Goal: Task Accomplishment & Management: Manage account settings

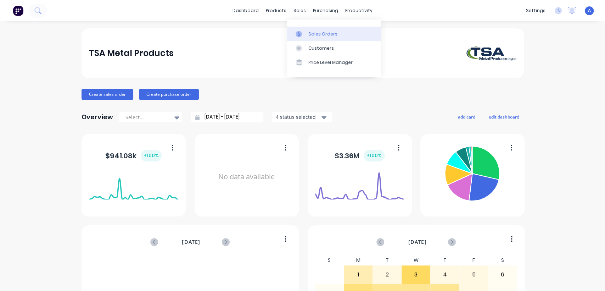
drag, startPoint x: 315, startPoint y: 33, endPoint x: 311, endPoint y: 32, distance: 4.0
click at [314, 33] on div "Sales Orders" at bounding box center [322, 34] width 29 height 6
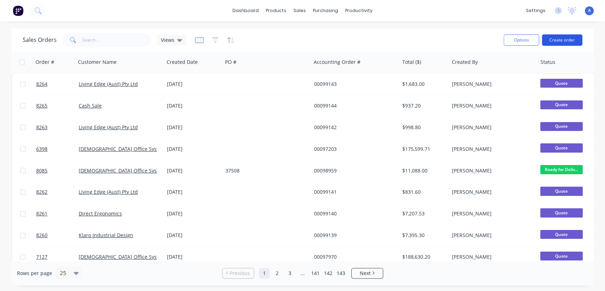
click at [564, 37] on button "Create order" at bounding box center [562, 39] width 40 height 11
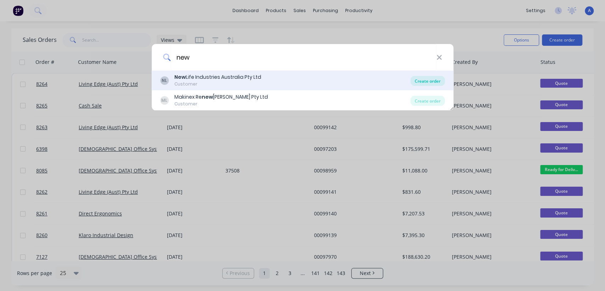
type input "new"
click at [420, 78] on div "Create order" at bounding box center [428, 81] width 34 height 10
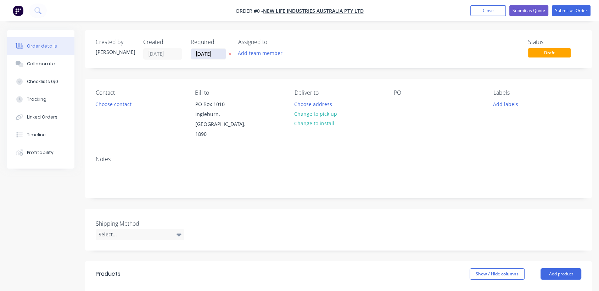
click at [219, 55] on input "[DATE]" at bounding box center [208, 54] width 35 height 11
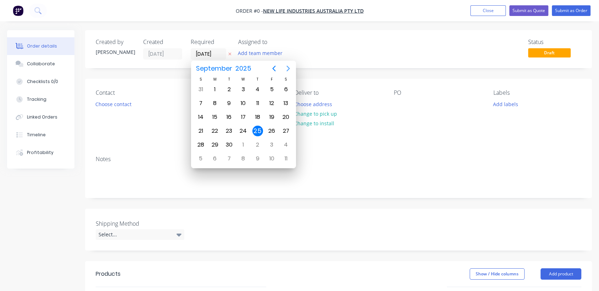
click at [288, 69] on icon "Next page" at bounding box center [287, 69] width 3 height 6
drag, startPoint x: 243, startPoint y: 141, endPoint x: 201, endPoint y: 139, distance: 42.6
click at [242, 141] on div "31" at bounding box center [243, 144] width 11 height 11
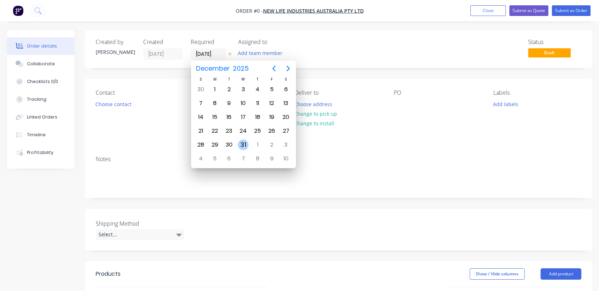
type input "[DATE]"
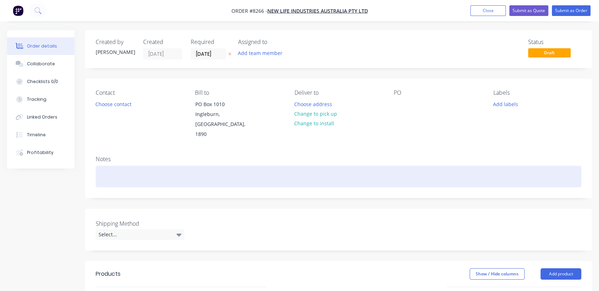
click at [128, 166] on div at bounding box center [339, 177] width 486 height 22
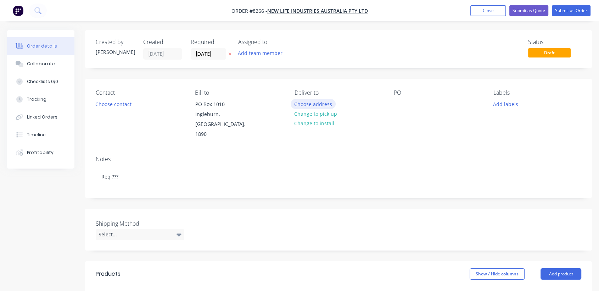
click at [310, 100] on button "Choose address" at bounding box center [313, 104] width 45 height 10
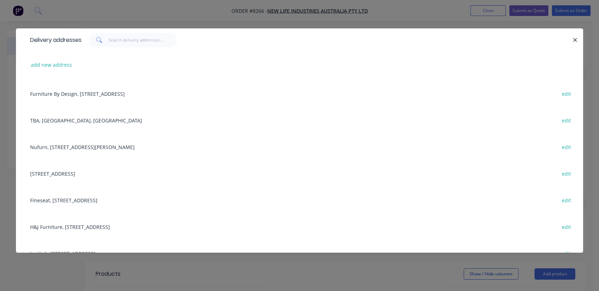
scroll to position [197, 0]
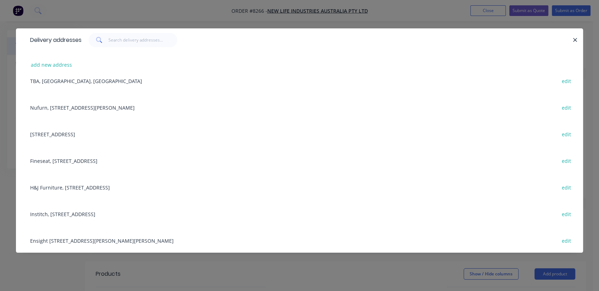
click at [87, 158] on div "Fineseat, 36 Bessemer St, Blacktown, New South Wales, Australia, 2148 edit" at bounding box center [300, 160] width 546 height 27
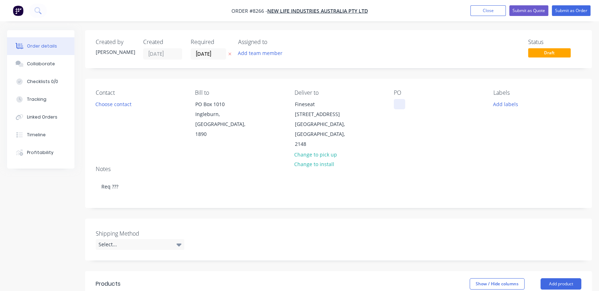
click at [397, 100] on div at bounding box center [399, 104] width 11 height 10
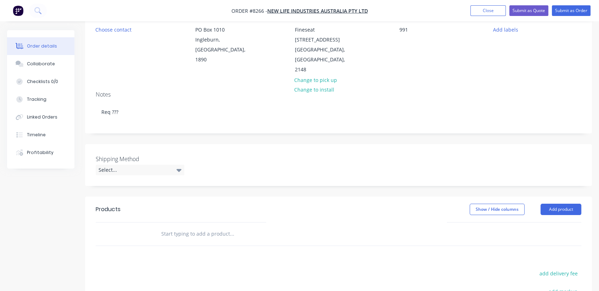
scroll to position [79, 0]
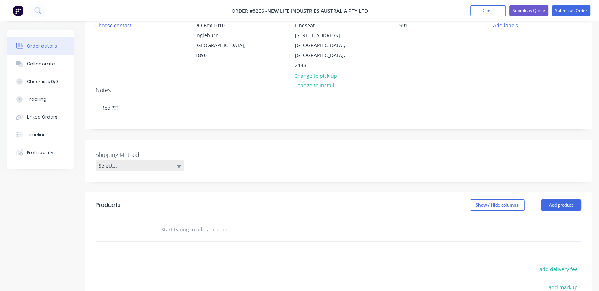
click at [132, 160] on div "Select..." at bounding box center [140, 165] width 89 height 11
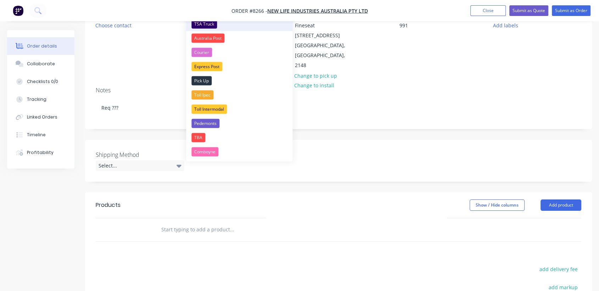
click at [206, 23] on div "TSA Truck" at bounding box center [204, 24] width 26 height 9
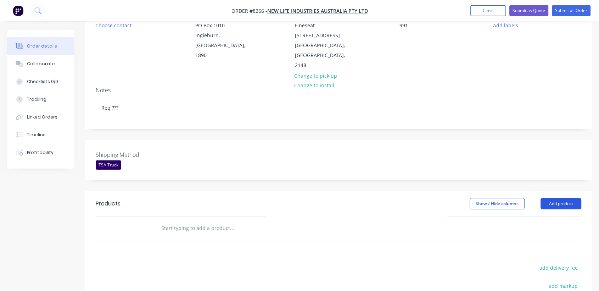
click at [571, 198] on button "Add product" at bounding box center [561, 203] width 41 height 11
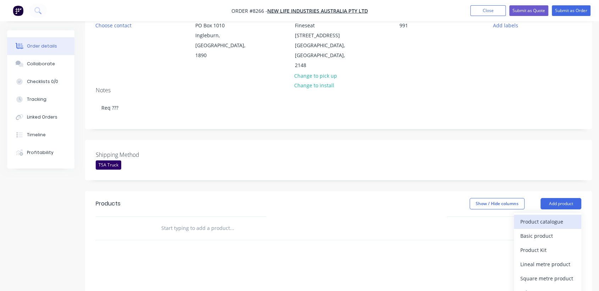
click at [539, 216] on div "Product catalogue" at bounding box center [548, 221] width 55 height 10
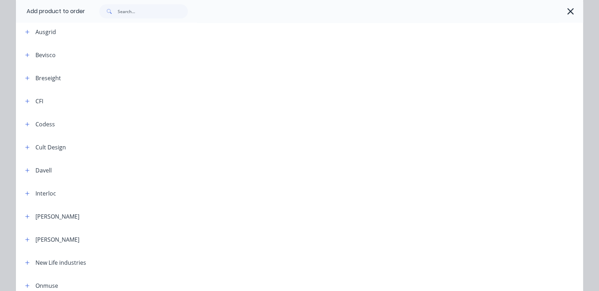
scroll to position [197, 0]
drag, startPoint x: 26, startPoint y: 194, endPoint x: 32, endPoint y: 200, distance: 8.3
click at [25, 194] on button "button" at bounding box center [27, 192] width 9 height 9
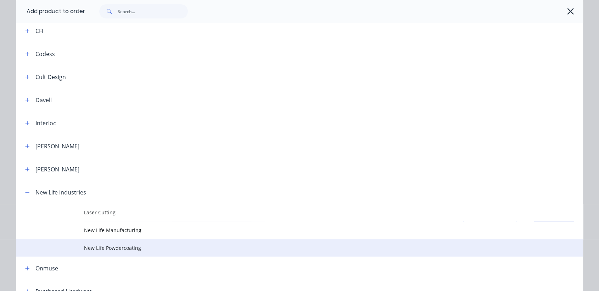
click at [108, 247] on span "New Life Powdercoating" at bounding box center [283, 247] width 399 height 7
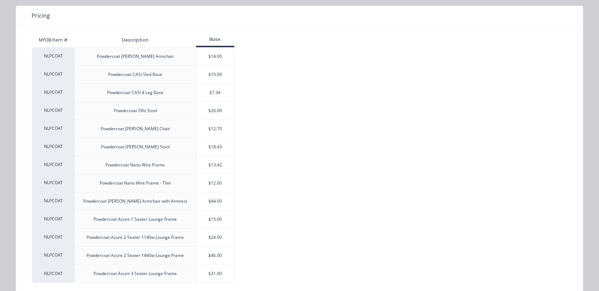
scroll to position [73, 0]
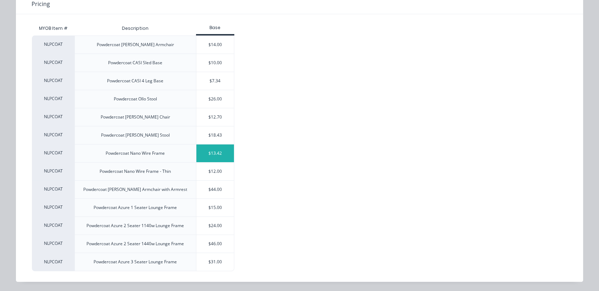
click at [222, 153] on div "$13.42" at bounding box center [215, 153] width 38 height 18
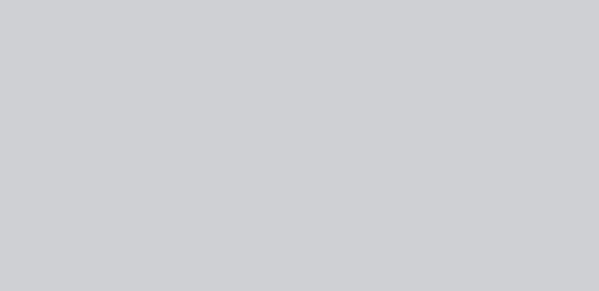
scroll to position [0, 0]
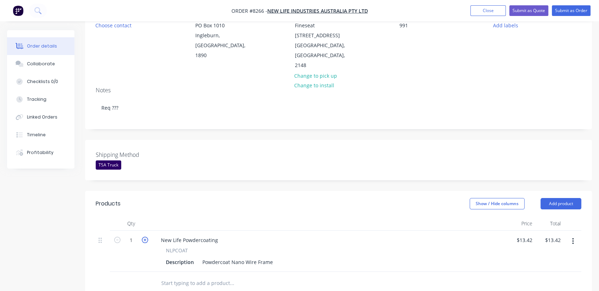
click at [143, 236] on icon "button" at bounding box center [145, 239] width 6 height 6
type input "2"
type input "$26.84"
click at [143, 236] on icon "button" at bounding box center [145, 239] width 6 height 6
type input "3"
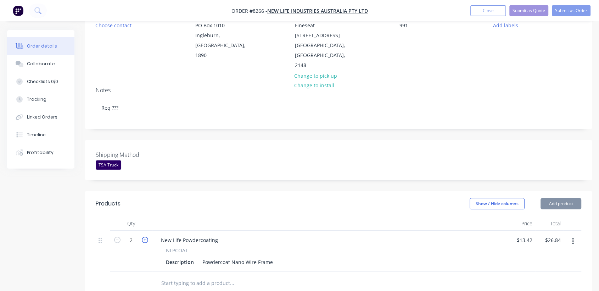
type input "$40.26"
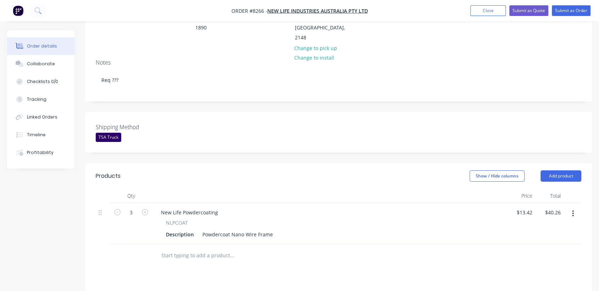
scroll to position [197, 0]
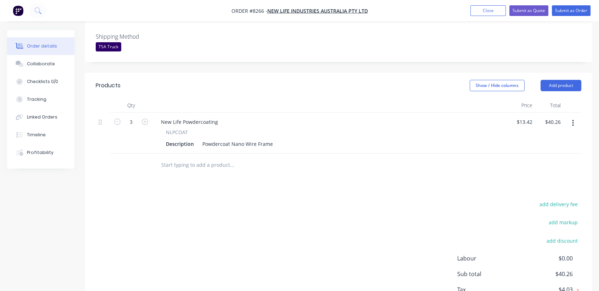
click at [197, 158] on input "text" at bounding box center [232, 165] width 142 height 14
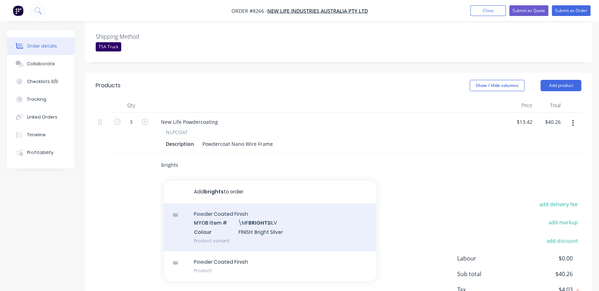
type input "brights"
click at [246, 219] on div "Powder Coated Finish MYOB Item # \MF BRIGHTS ILV Colour FINISH: Bright Silver P…" at bounding box center [270, 227] width 213 height 48
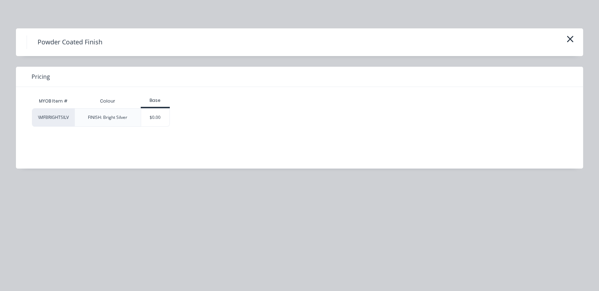
click at [154, 116] on div "$0.00" at bounding box center [155, 117] width 29 height 18
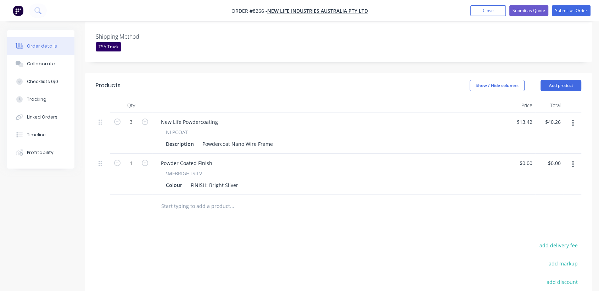
click at [198, 199] on input "text" at bounding box center [232, 206] width 142 height 14
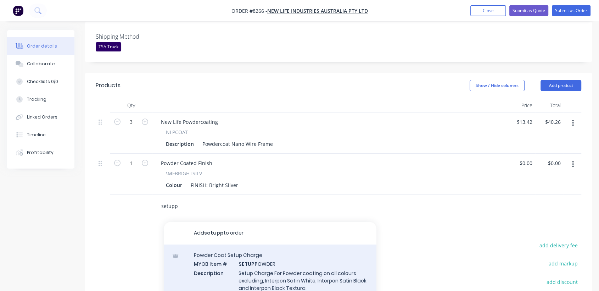
type input "setupp"
click at [253, 257] on div "Powder Coat Setup Charge MYOB Item # SETUPP OWDER Description Setup Charge For …" at bounding box center [270, 275] width 213 height 63
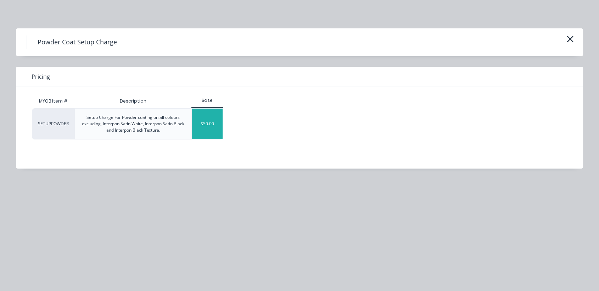
click at [212, 123] on div "$50.00" at bounding box center [207, 123] width 31 height 30
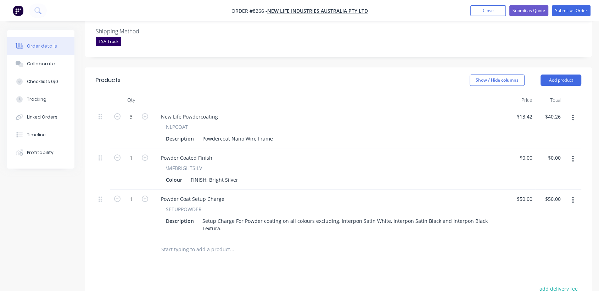
scroll to position [236, 0]
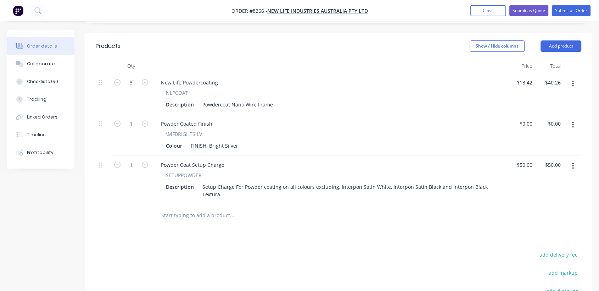
click at [207, 208] on input "text" at bounding box center [232, 215] width 142 height 14
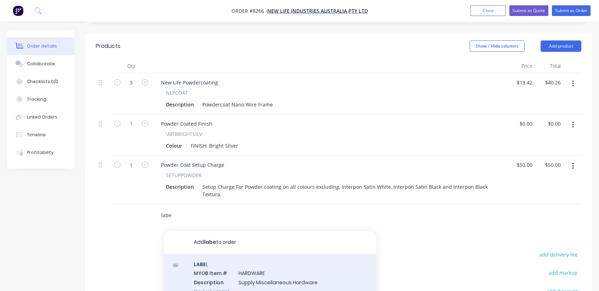
scroll to position [17, 0]
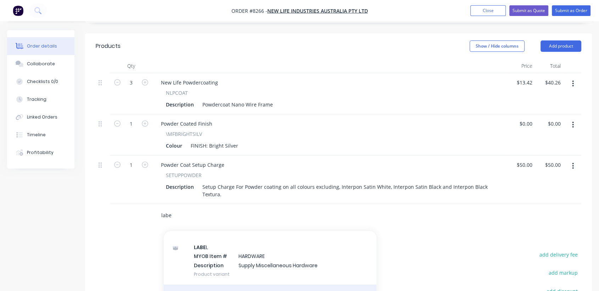
type input "labe"
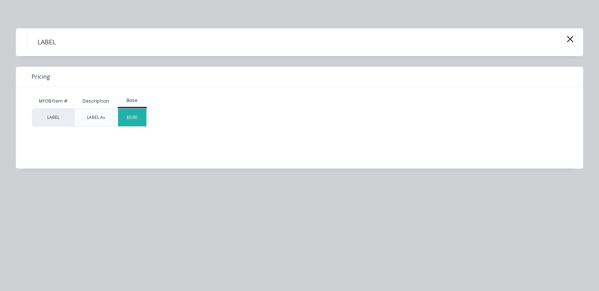
click at [141, 115] on div "$0.00" at bounding box center [132, 117] width 29 height 18
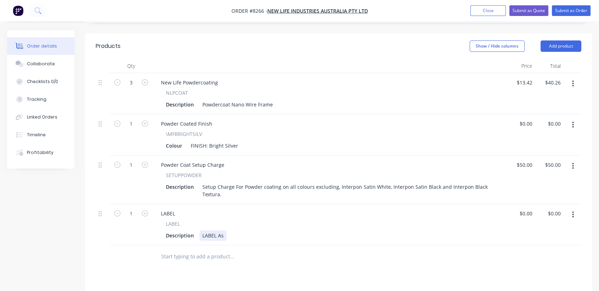
click at [223, 230] on div "LABEL As" at bounding box center [213, 235] width 27 height 10
type input "$0.00"
click at [211, 249] on input "text" at bounding box center [232, 256] width 142 height 14
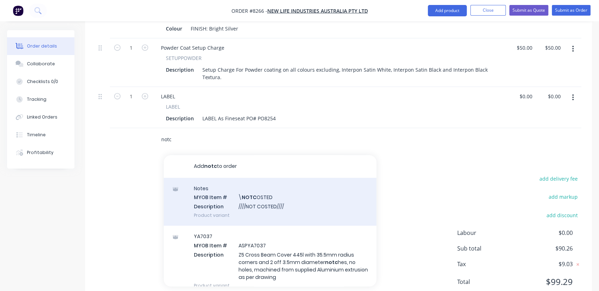
scroll to position [355, 0]
type input "notc"
click at [273, 178] on div "Notes MYOB Item # \ NOTC OSTED Description ////NOT COSTED//// Product variant" at bounding box center [270, 200] width 213 height 48
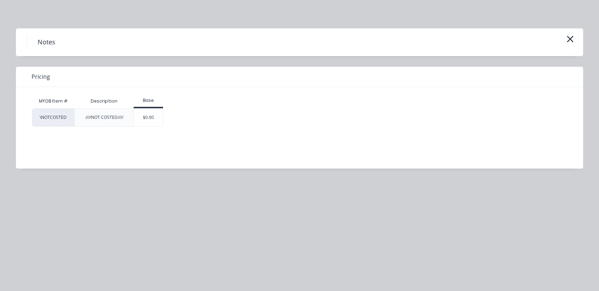
drag, startPoint x: 152, startPoint y: 120, endPoint x: 212, endPoint y: 191, distance: 92.6
click at [151, 120] on div "$0.00" at bounding box center [148, 117] width 29 height 18
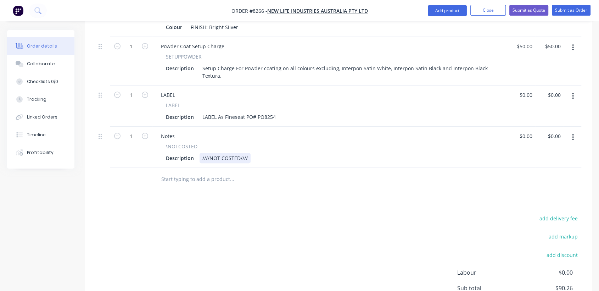
click at [248, 153] on div "////NOT COSTED////" at bounding box center [225, 158] width 51 height 10
type input "$0.00"
click at [49, 63] on div "Collaborate" at bounding box center [41, 64] width 28 height 6
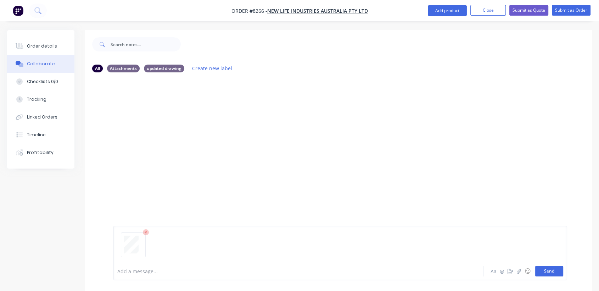
click at [545, 270] on button "Send" at bounding box center [549, 271] width 28 height 11
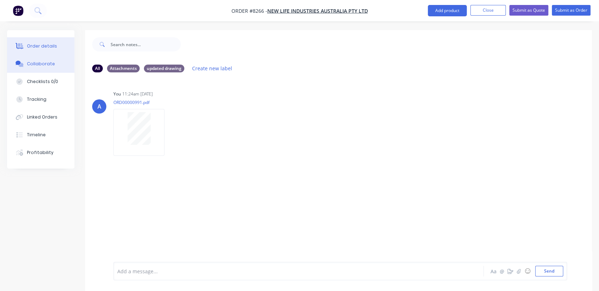
click at [41, 45] on div "Order details" at bounding box center [42, 46] width 30 height 6
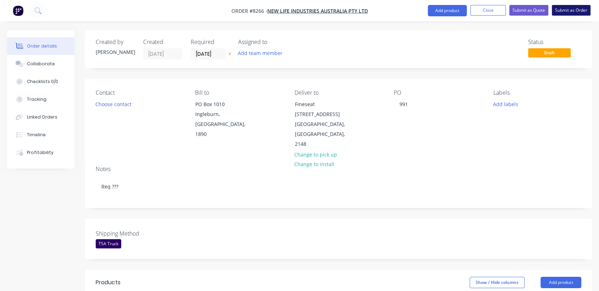
click at [574, 12] on button "Submit as Order" at bounding box center [571, 10] width 39 height 11
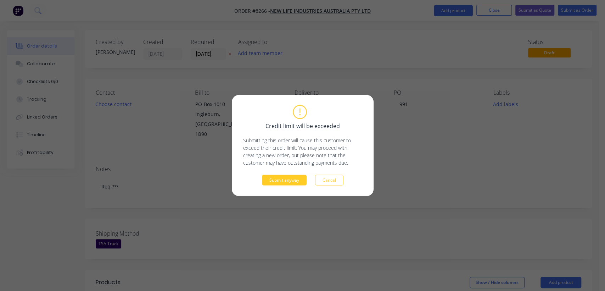
click at [296, 178] on button "Submit anyway" at bounding box center [284, 180] width 45 height 11
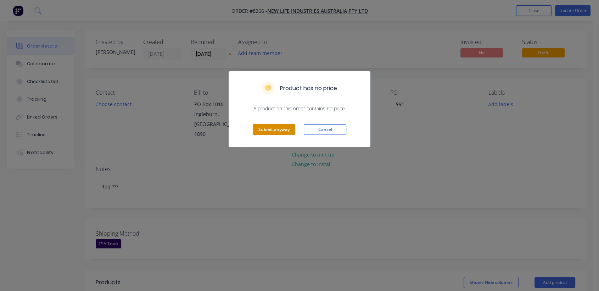
click at [281, 127] on button "Submit anyway" at bounding box center [274, 129] width 43 height 11
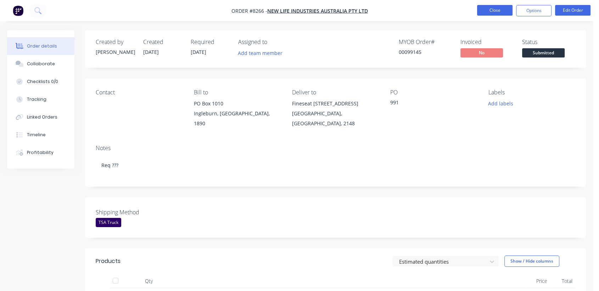
click at [497, 9] on button "Close" at bounding box center [494, 10] width 35 height 11
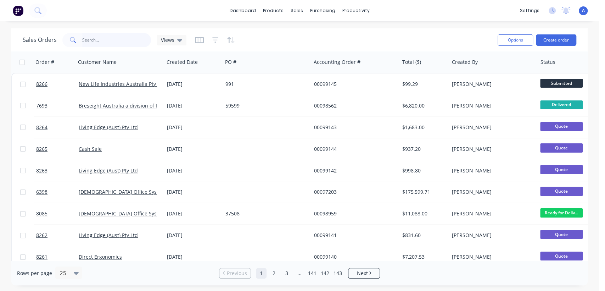
click at [109, 40] on input "text" at bounding box center [116, 40] width 69 height 14
type input "7603"
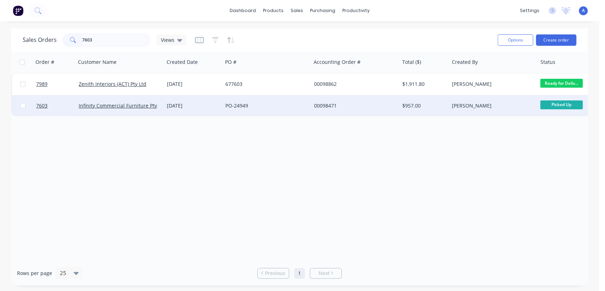
click at [252, 103] on div "PO-24949" at bounding box center [265, 105] width 79 height 7
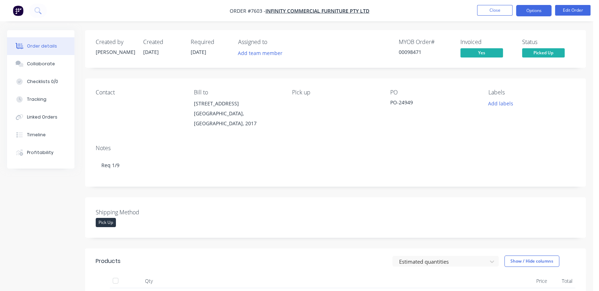
click at [526, 8] on button "Options" at bounding box center [533, 10] width 35 height 11
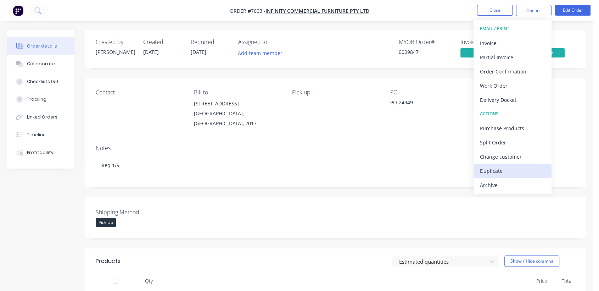
click at [495, 168] on div "Duplicate" at bounding box center [512, 171] width 65 height 10
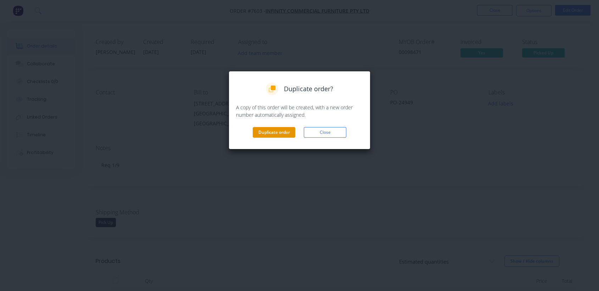
click at [268, 132] on button "Duplicate order" at bounding box center [274, 132] width 43 height 11
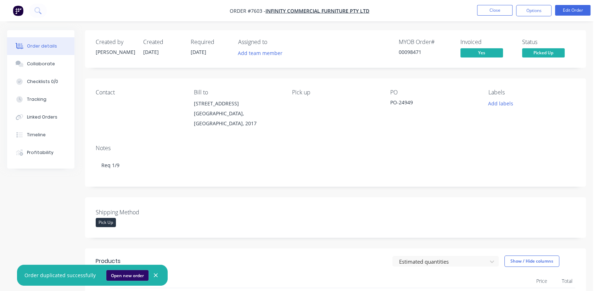
click at [127, 273] on button "Open new order" at bounding box center [127, 275] width 42 height 11
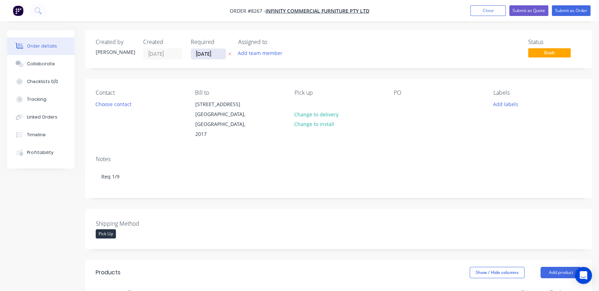
click at [220, 54] on input "[DATE]" at bounding box center [208, 54] width 35 height 11
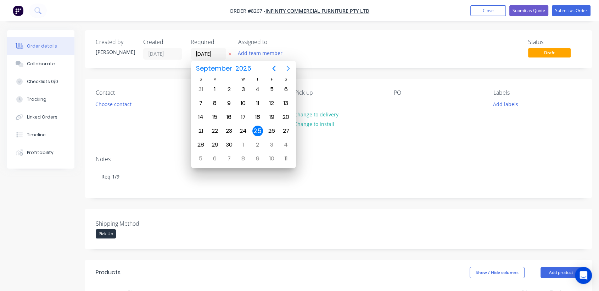
click at [289, 69] on icon "Next page" at bounding box center [288, 68] width 9 height 9
click at [239, 144] on div "31" at bounding box center [243, 144] width 11 height 11
type input "[DATE]"
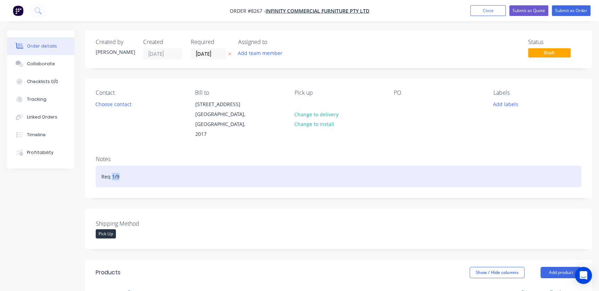
drag, startPoint x: 123, startPoint y: 164, endPoint x: 111, endPoint y: 163, distance: 11.7
click at [111, 166] on div "Req 1/9" at bounding box center [339, 177] width 486 height 22
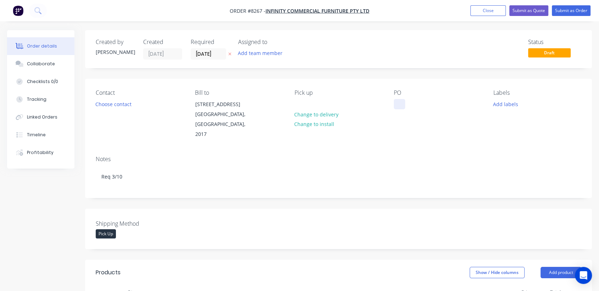
click at [400, 103] on div at bounding box center [399, 104] width 11 height 10
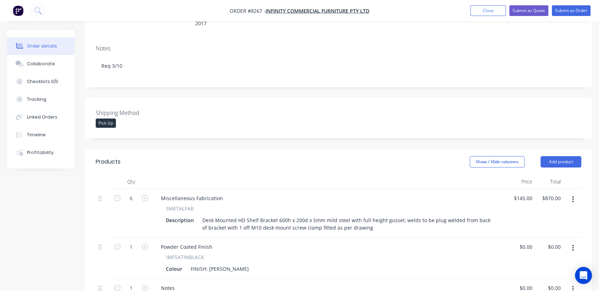
scroll to position [118, 0]
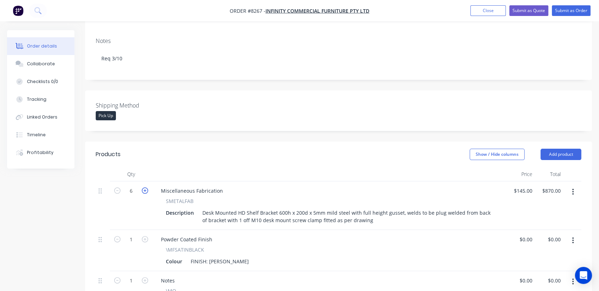
click at [145, 187] on icon "button" at bounding box center [145, 190] width 6 height 6
type input "7"
type input "$1,015.00"
click at [145, 187] on icon "button" at bounding box center [145, 190] width 6 height 6
type input "8"
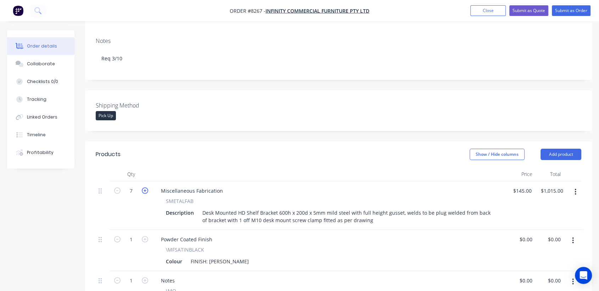
type input "$1,160.00"
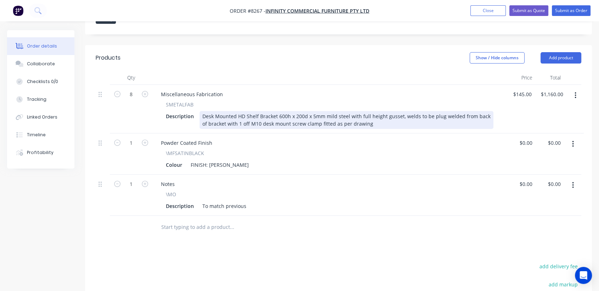
scroll to position [236, 0]
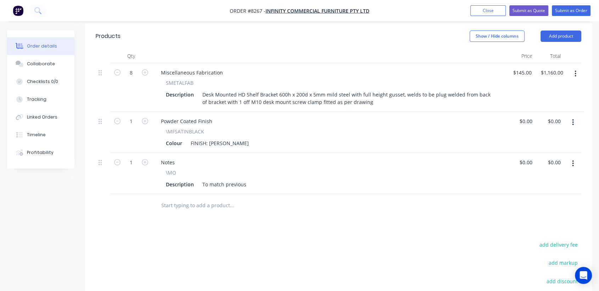
click at [194, 198] on input "text" at bounding box center [232, 205] width 142 height 14
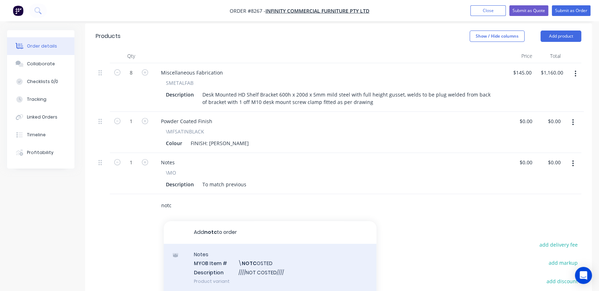
type input "notc"
click at [265, 254] on div "Notes MYOB Item # \ NOTC OSTED Description ////NOT COSTED//// Product variant" at bounding box center [270, 268] width 213 height 48
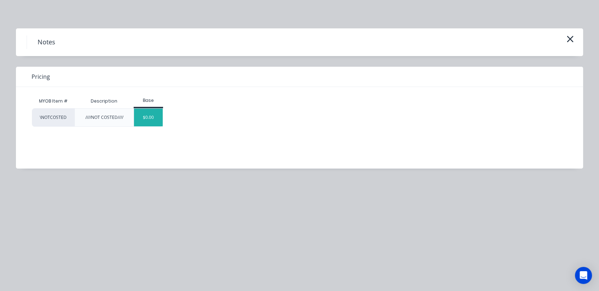
click at [155, 117] on div "$0.00" at bounding box center [148, 117] width 29 height 18
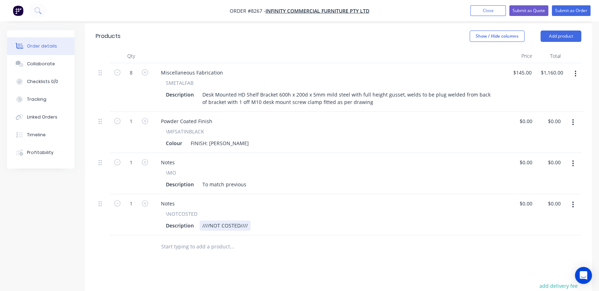
click at [251, 220] on div "Description ////NOT COSTED////" at bounding box center [328, 225] width 330 height 10
type input "$0.00"
click at [48, 61] on div "Collaborate" at bounding box center [41, 64] width 28 height 6
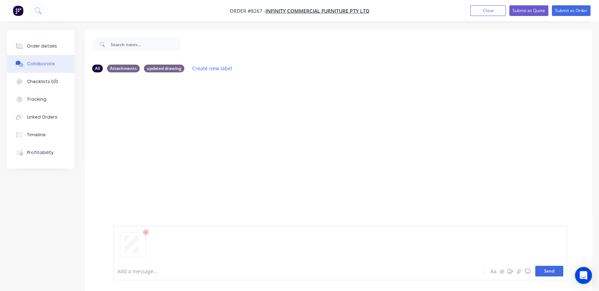
click at [547, 269] on button "Send" at bounding box center [549, 271] width 28 height 11
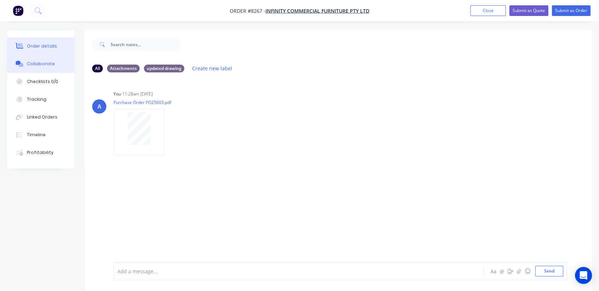
click at [34, 39] on button "Order details" at bounding box center [40, 46] width 67 height 18
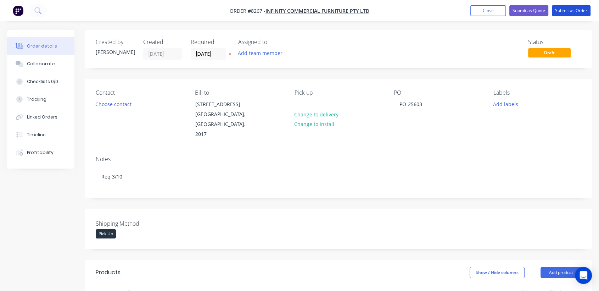
drag, startPoint x: 574, startPoint y: 12, endPoint x: 348, endPoint y: 65, distance: 232.4
click at [574, 12] on button "Submit as Order" at bounding box center [571, 10] width 39 height 11
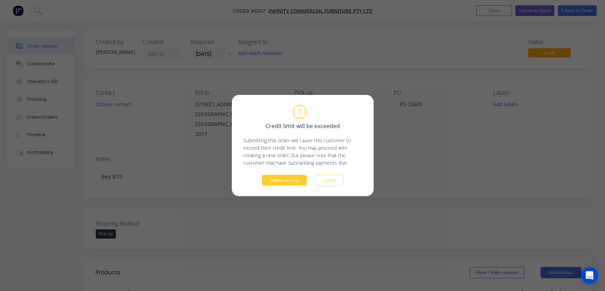
click at [281, 181] on button "Submit anyway" at bounding box center [284, 180] width 45 height 11
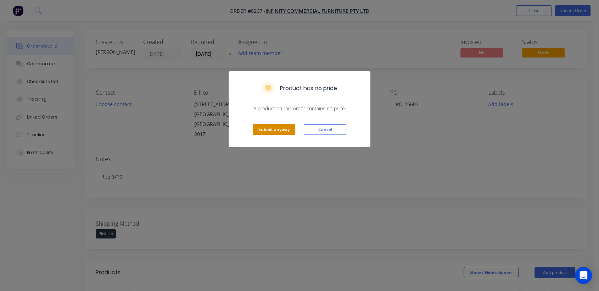
click at [282, 126] on button "Submit anyway" at bounding box center [274, 129] width 43 height 11
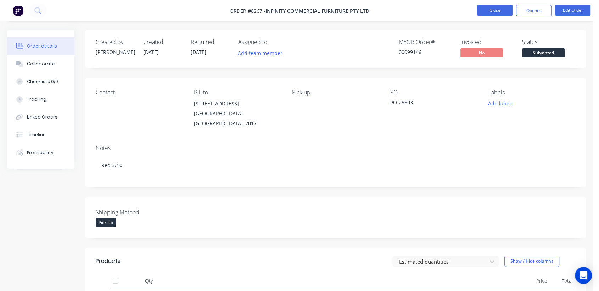
click at [496, 7] on button "Close" at bounding box center [494, 10] width 35 height 11
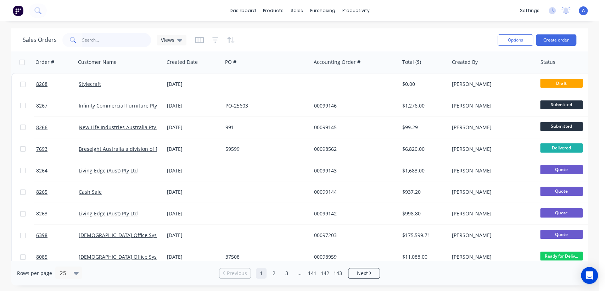
click at [112, 42] on input "text" at bounding box center [116, 40] width 69 height 14
type input "99093"
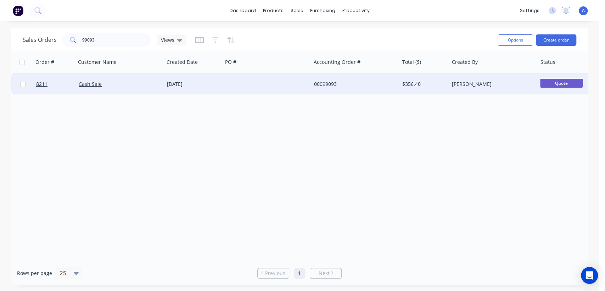
click at [252, 83] on div at bounding box center [267, 83] width 88 height 21
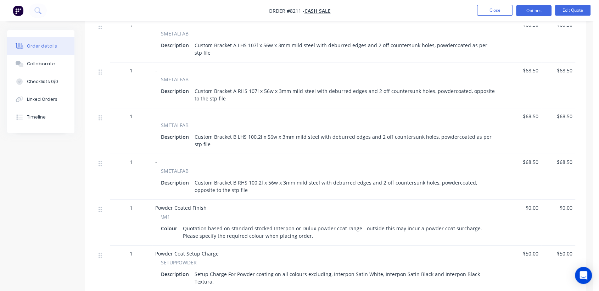
scroll to position [152, 0]
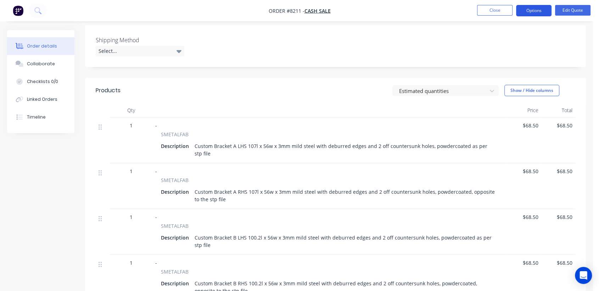
click at [528, 9] on button "Options" at bounding box center [533, 10] width 35 height 11
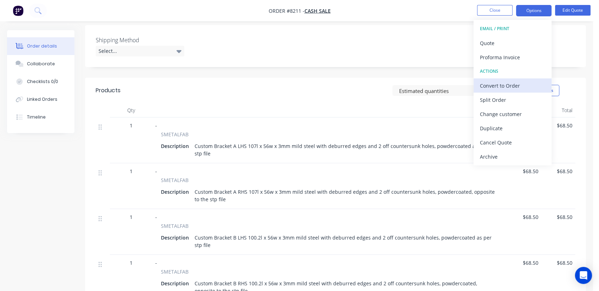
click at [521, 82] on div "Convert to Order" at bounding box center [512, 85] width 65 height 10
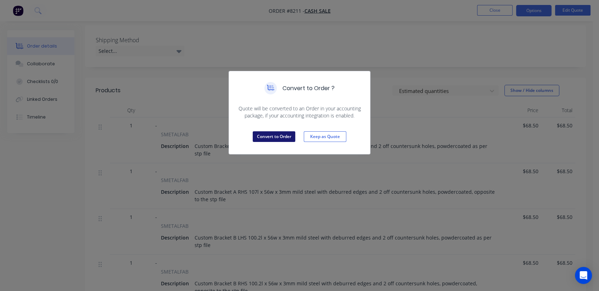
click at [268, 132] on button "Convert to Order" at bounding box center [274, 136] width 43 height 11
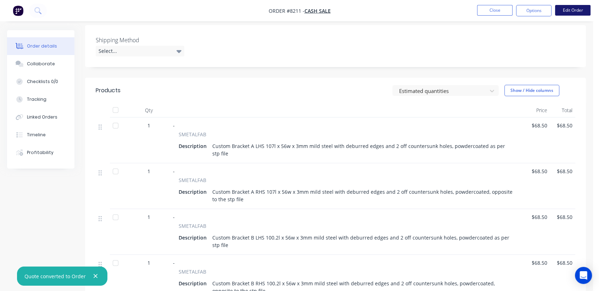
click at [574, 12] on button "Edit Order" at bounding box center [572, 10] width 35 height 11
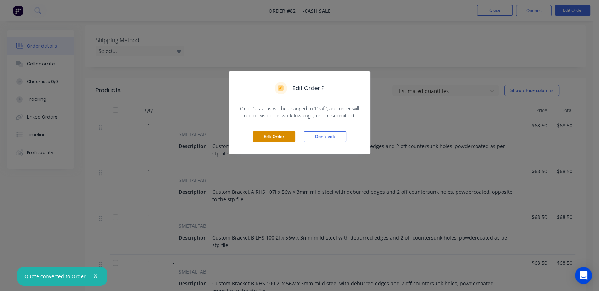
click at [267, 139] on button "Edit Order" at bounding box center [274, 136] width 43 height 11
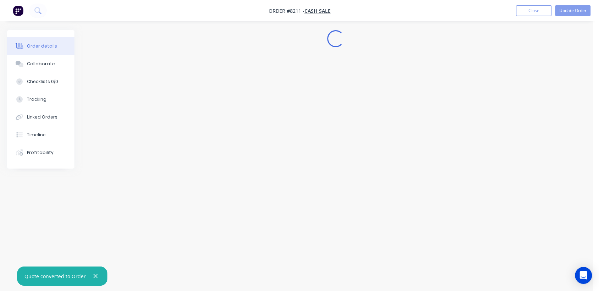
scroll to position [0, 0]
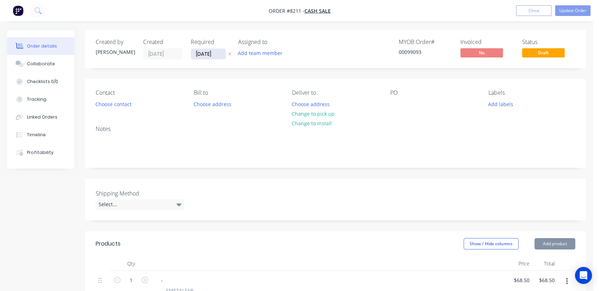
click at [221, 54] on input "[DATE]" at bounding box center [208, 54] width 35 height 11
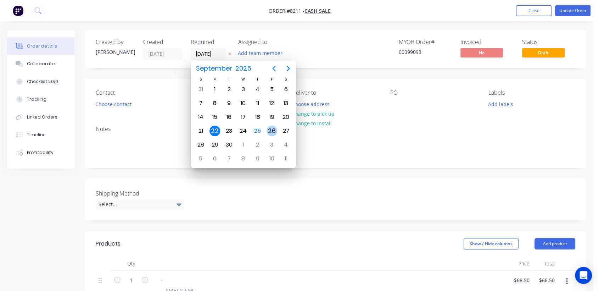
click at [274, 128] on div "26" at bounding box center [272, 131] width 11 height 11
type input "[DATE]"
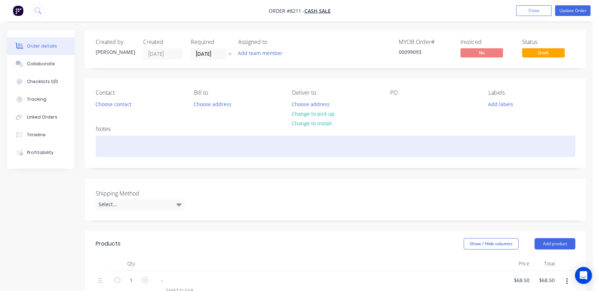
click at [116, 149] on div at bounding box center [336, 146] width 480 height 22
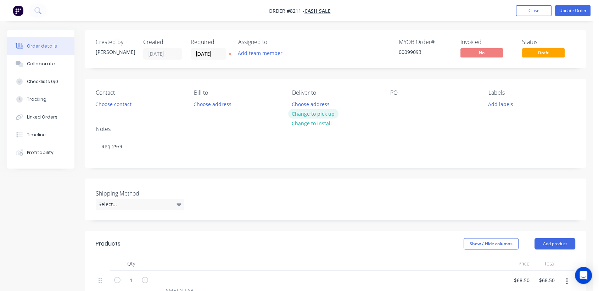
click at [313, 110] on button "Change to pick up" at bounding box center [313, 114] width 50 height 10
click at [212, 101] on button "Choose address" at bounding box center [212, 104] width 45 height 10
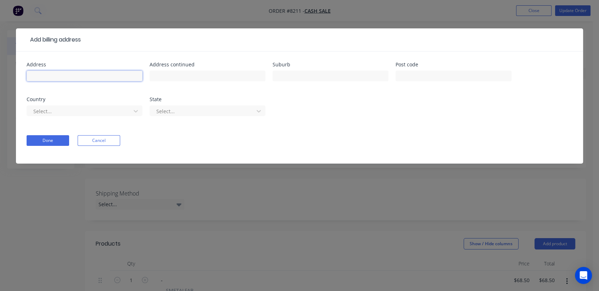
click at [76, 72] on input "text" at bounding box center [85, 76] width 116 height 11
type input "E"
type input "West group Unit Trust"
click at [49, 140] on button "Done" at bounding box center [48, 140] width 43 height 11
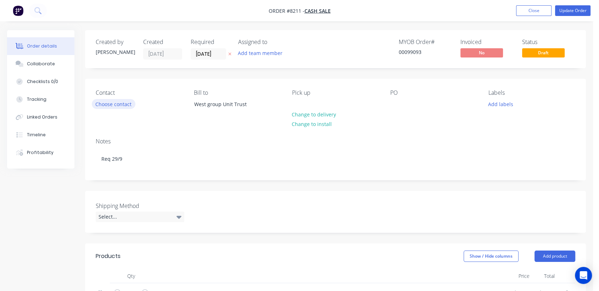
click at [125, 108] on button "Choose contact" at bounding box center [114, 104] width 44 height 10
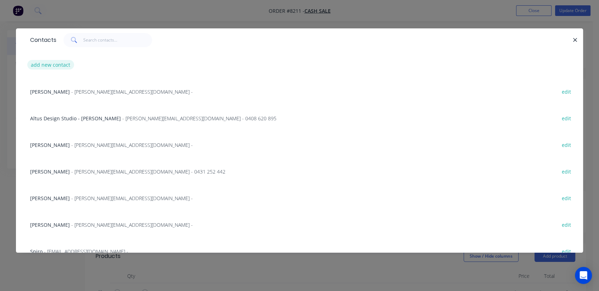
click at [45, 63] on button "add new contact" at bounding box center [50, 65] width 47 height 10
select select "AU"
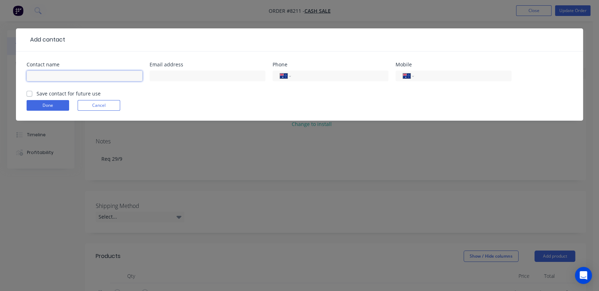
click at [68, 77] on input "text" at bounding box center [85, 76] width 116 height 11
paste input "[PERSON_NAME]"
type input "[PERSON_NAME]"
click at [195, 77] on input "text" at bounding box center [208, 76] width 116 height 11
paste input "[PERSON_NAME] <[PERSON_NAME][EMAIL_ADDRESS][DOMAIN_NAME]>"
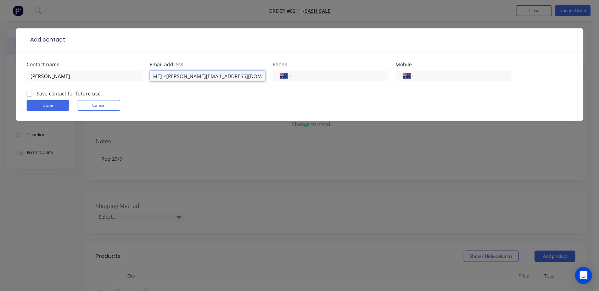
scroll to position [0, 28]
click at [165, 77] on input "[PERSON_NAME] <[PERSON_NAME][EMAIL_ADDRESS][DOMAIN_NAME]" at bounding box center [208, 76] width 116 height 11
type input "[PERSON_NAME][EMAIL_ADDRESS][DOMAIN_NAME]"
click at [301, 73] on input "tel" at bounding box center [338, 76] width 85 height 8
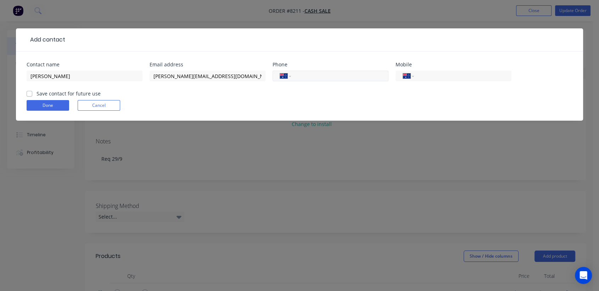
paste input "0429 099 283"
type input "0429 099 283"
click at [49, 106] on button "Done" at bounding box center [48, 105] width 43 height 11
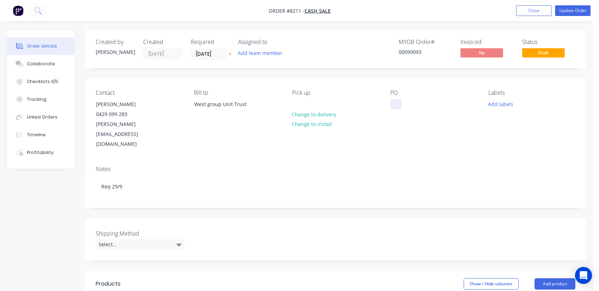
click at [394, 103] on div at bounding box center [395, 104] width 11 height 10
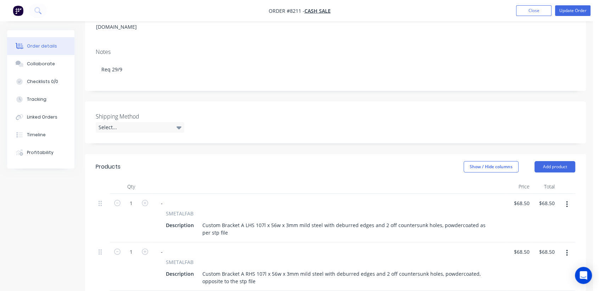
scroll to position [118, 0]
click at [145, 121] on div "Select..." at bounding box center [140, 126] width 89 height 11
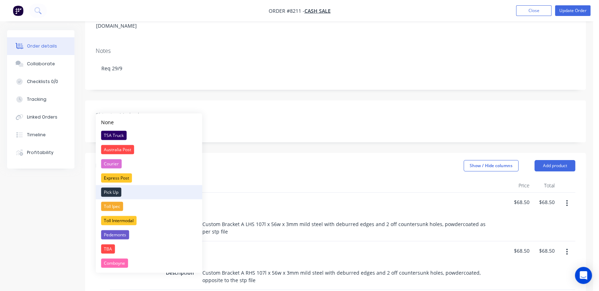
click at [118, 190] on div "Pick Up" at bounding box center [111, 191] width 20 height 9
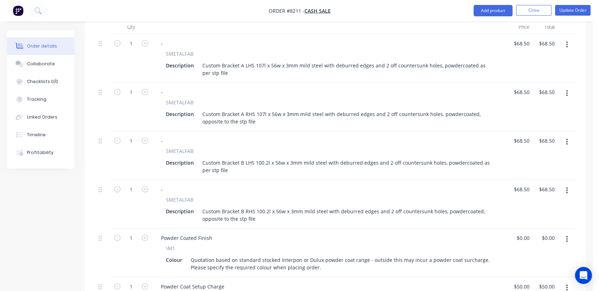
scroll to position [355, 0]
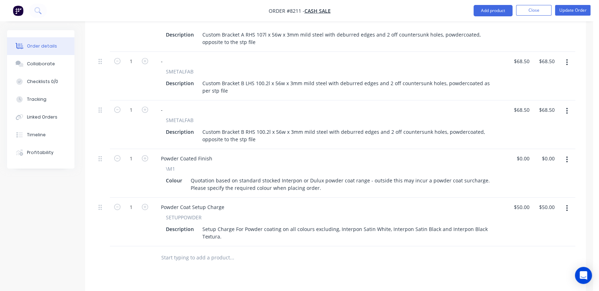
click at [567, 156] on icon "button" at bounding box center [567, 160] width 2 height 8
click at [543, 173] on div "Edit" at bounding box center [541, 178] width 55 height 10
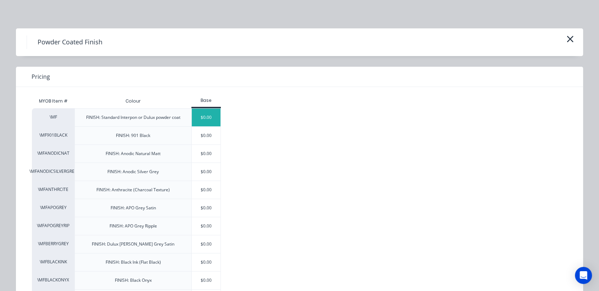
click at [198, 117] on div "$0.00" at bounding box center [206, 117] width 29 height 18
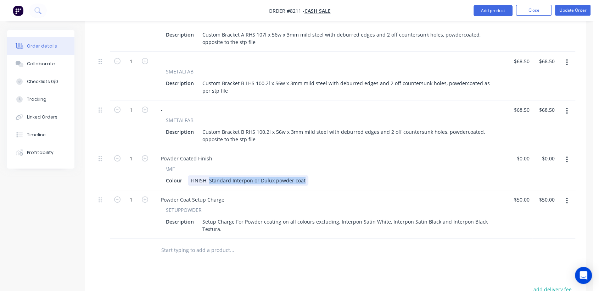
drag, startPoint x: 304, startPoint y: 160, endPoint x: 209, endPoint y: 158, distance: 94.3
click at [209, 175] on div "FINISH: Standard Interpon or Dulux powder coat" at bounding box center [248, 180] width 121 height 10
type input "$0.00"
click at [204, 243] on input "text" at bounding box center [232, 250] width 142 height 14
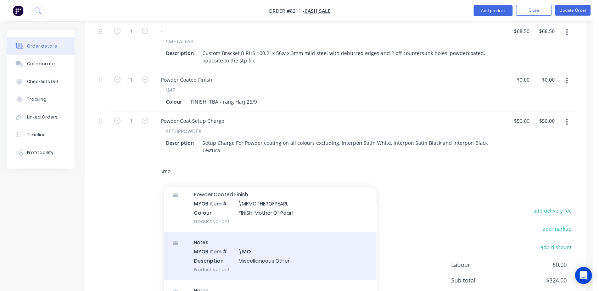
scroll to position [79, 0]
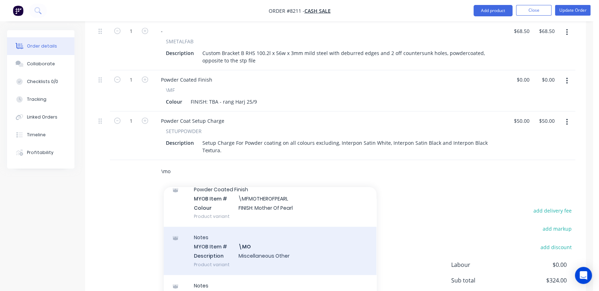
type input "\mo"
click at [275, 229] on div "Notes MYOB Item # \MO Description Miscellaneous Other Product variant" at bounding box center [270, 251] width 213 height 48
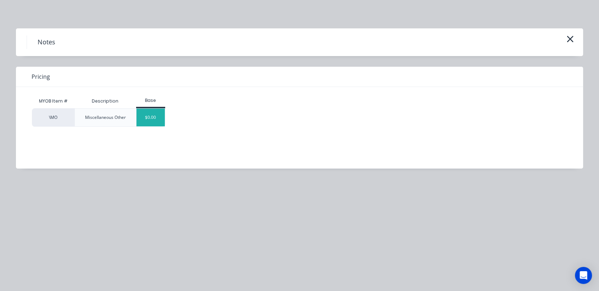
click at [153, 115] on div "$0.00" at bounding box center [151, 117] width 29 height 18
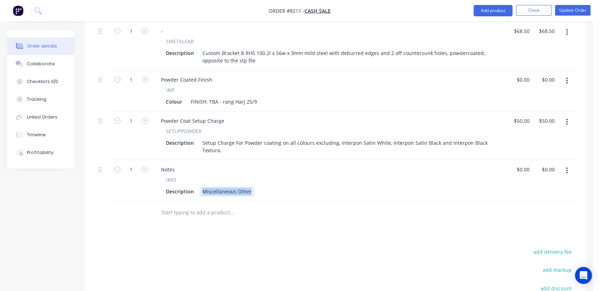
drag, startPoint x: 200, startPoint y: 170, endPoint x: 276, endPoint y: 182, distance: 76.5
click at [276, 182] on div "Qty Price Total 1 - SMETALFAB Description Custom Bracket A LHS 107l x 56w x 3mm…" at bounding box center [335, 43] width 501 height 362
type input "$0.00"
click at [50, 63] on div "Collaborate" at bounding box center [41, 64] width 28 height 6
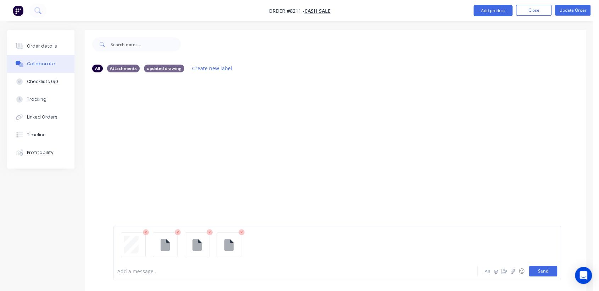
click at [552, 269] on button "Send" at bounding box center [543, 271] width 28 height 11
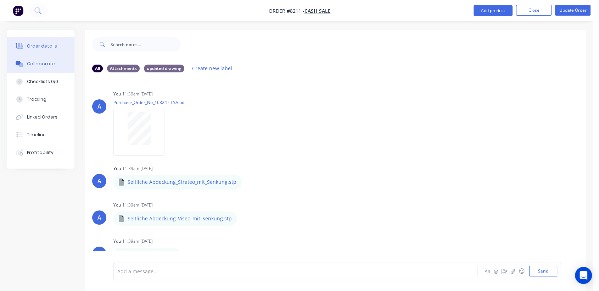
click at [44, 44] on div "Order details" at bounding box center [42, 46] width 30 height 6
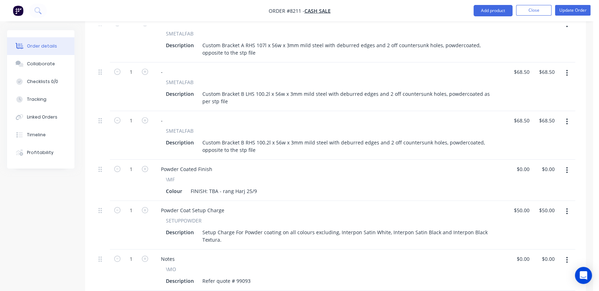
scroll to position [433, 0]
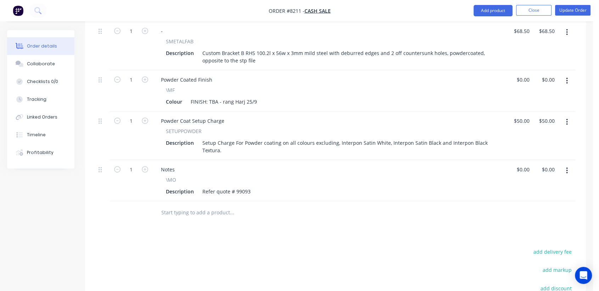
click at [212, 205] on input "text" at bounding box center [232, 212] width 142 height 14
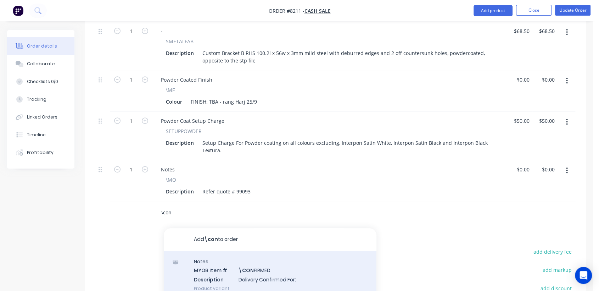
type input "\con"
click at [286, 255] on div "Notes MYOB Item # \CON FIRMED Description Delivery Confirmed For: Product varia…" at bounding box center [270, 275] width 213 height 48
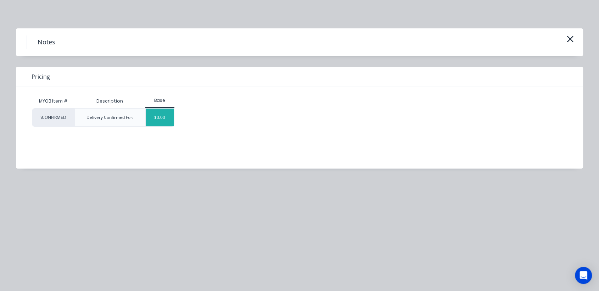
click at [163, 117] on div "$0.00" at bounding box center [160, 117] width 29 height 18
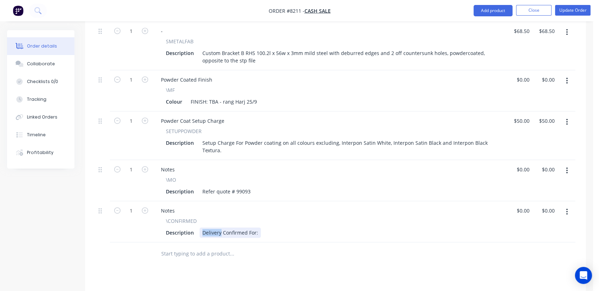
drag, startPoint x: 221, startPoint y: 213, endPoint x: 194, endPoint y: 200, distance: 29.5
click at [194, 217] on div "\CONFIRMED Description Delivery Confirmed For:" at bounding box center [329, 227] width 349 height 21
click at [257, 227] on div "Pick Up Confirmed For:" at bounding box center [230, 232] width 60 height 10
click at [565, 8] on button "Update Order" at bounding box center [572, 10] width 35 height 11
type input "$0.00"
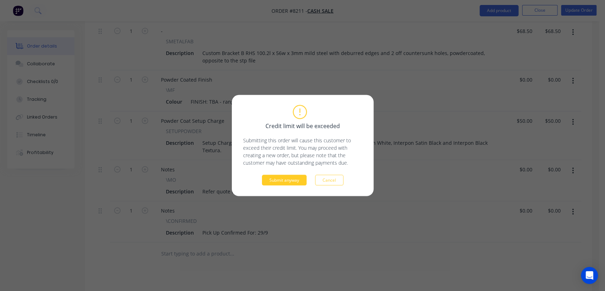
click at [289, 178] on button "Submit anyway" at bounding box center [284, 180] width 45 height 11
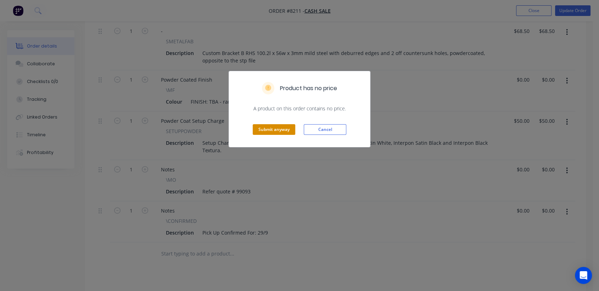
click at [268, 127] on button "Submit anyway" at bounding box center [274, 129] width 43 height 11
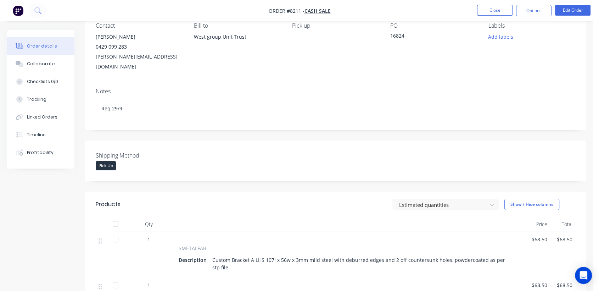
scroll to position [0, 0]
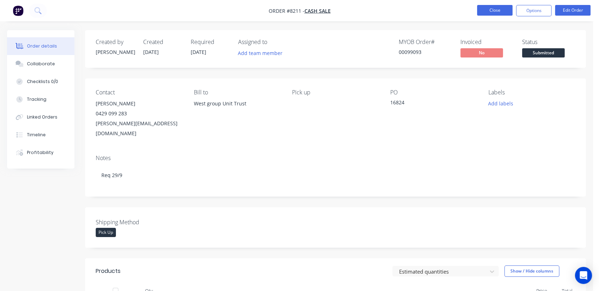
click at [504, 8] on button "Close" at bounding box center [494, 10] width 35 height 11
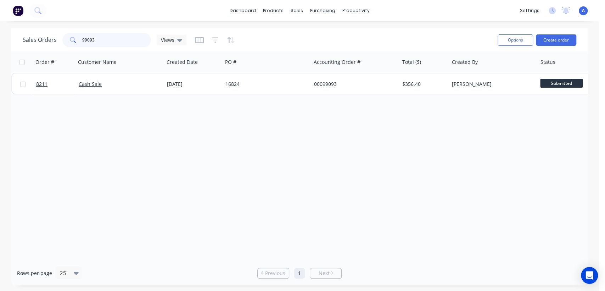
drag, startPoint x: 99, startPoint y: 41, endPoint x: 62, endPoint y: 34, distance: 38.4
click at [62, 34] on div "99093" at bounding box center [106, 40] width 89 height 14
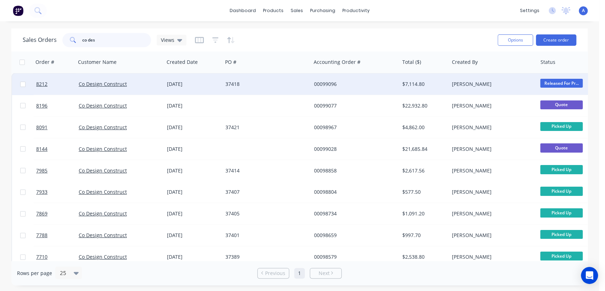
type input "co des"
click at [247, 79] on div "37418" at bounding box center [267, 83] width 88 height 21
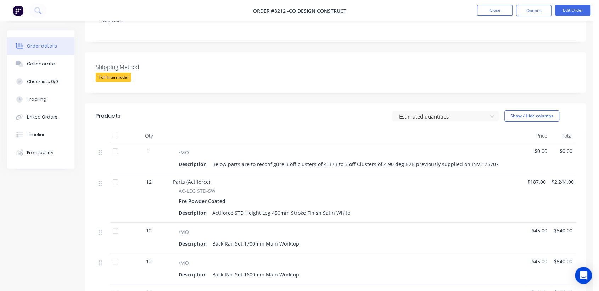
scroll to position [157, 0]
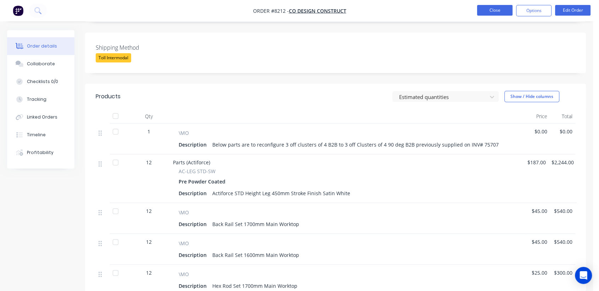
click at [486, 12] on button "Close" at bounding box center [494, 10] width 35 height 11
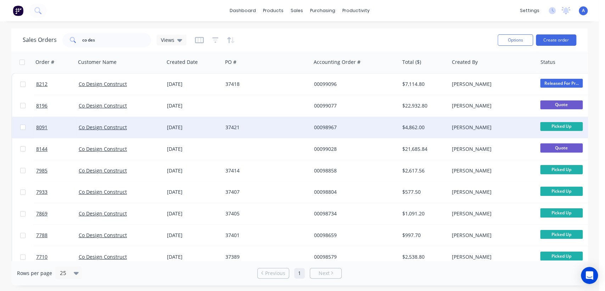
click at [271, 128] on div "37421" at bounding box center [265, 127] width 79 height 7
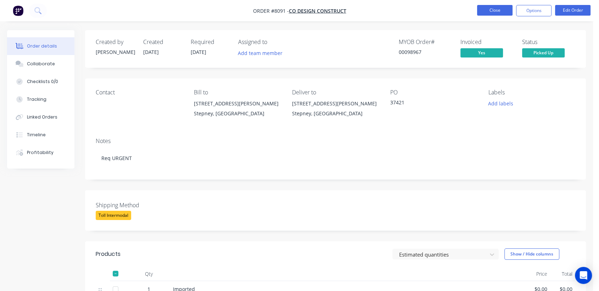
click at [491, 12] on button "Close" at bounding box center [494, 10] width 35 height 11
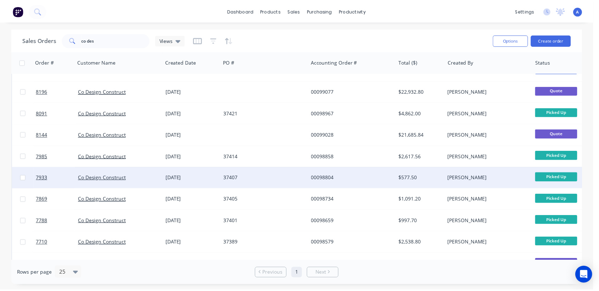
scroll to position [39, 0]
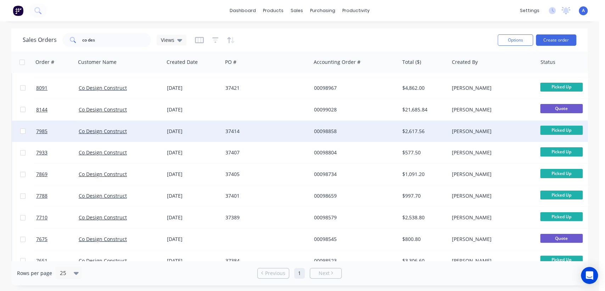
click at [221, 129] on div "[DATE]" at bounding box center [193, 131] width 59 height 21
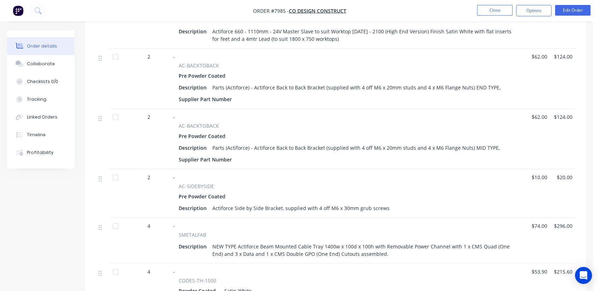
scroll to position [236, 0]
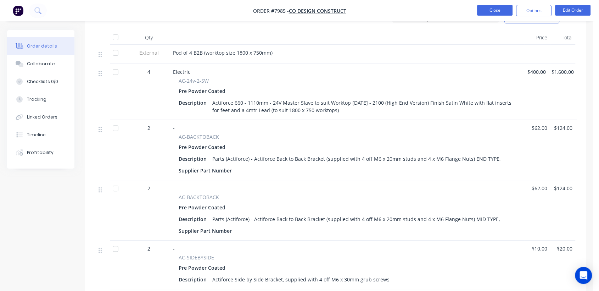
click at [492, 10] on button "Close" at bounding box center [494, 10] width 35 height 11
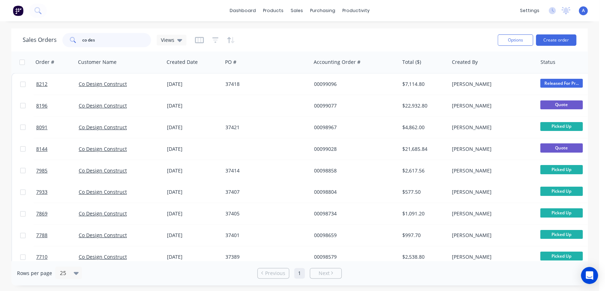
drag, startPoint x: 97, startPoint y: 39, endPoint x: 65, endPoint y: 35, distance: 31.8
click at [65, 35] on div "co des" at bounding box center [106, 40] width 89 height 14
type input "8027"
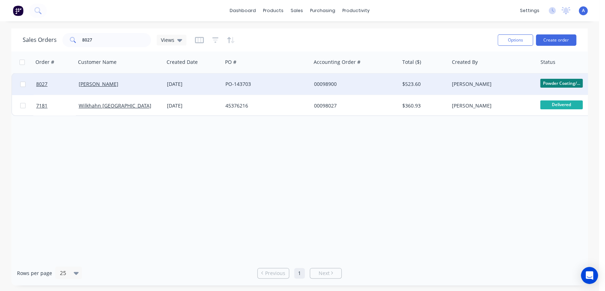
click at [238, 75] on div "PO-143703" at bounding box center [267, 83] width 88 height 21
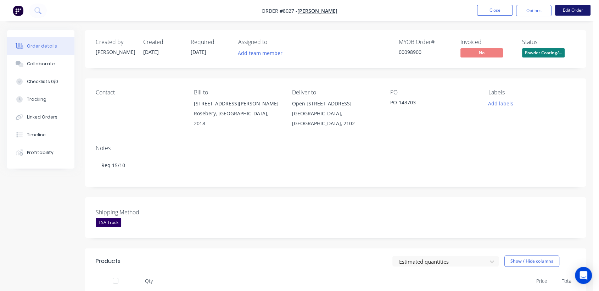
click at [576, 11] on button "Edit Order" at bounding box center [572, 10] width 35 height 11
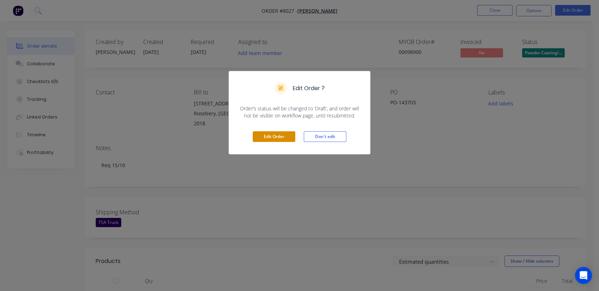
click at [269, 137] on button "Edit Order" at bounding box center [274, 136] width 43 height 11
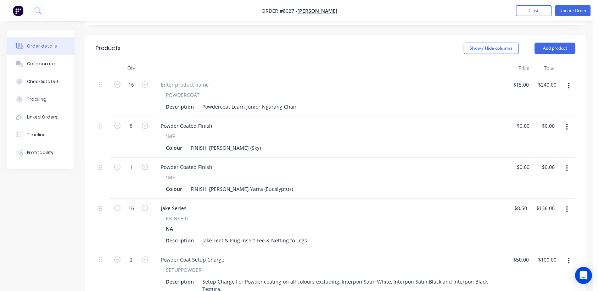
scroll to position [236, 0]
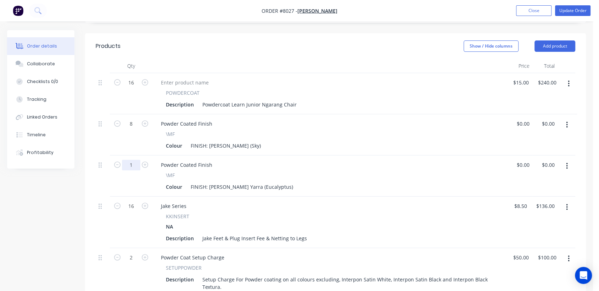
click at [136, 160] on input "1" at bounding box center [131, 165] width 18 height 11
type input "8"
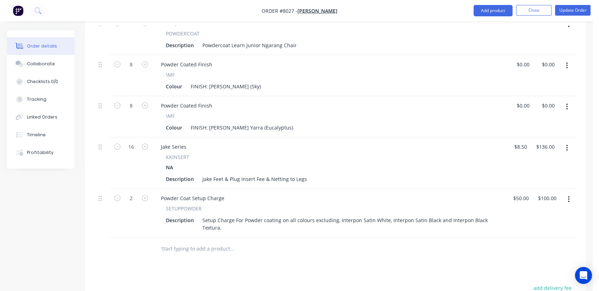
scroll to position [197, 0]
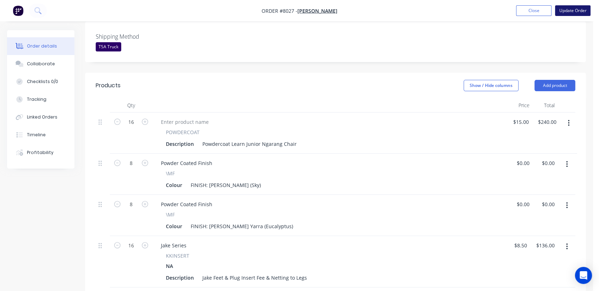
click at [564, 10] on button "Update Order" at bounding box center [572, 10] width 35 height 11
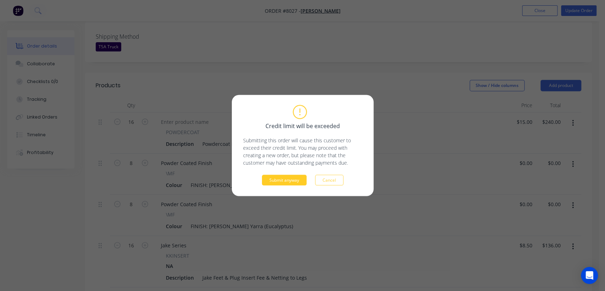
click at [286, 175] on button "Submit anyway" at bounding box center [284, 180] width 45 height 11
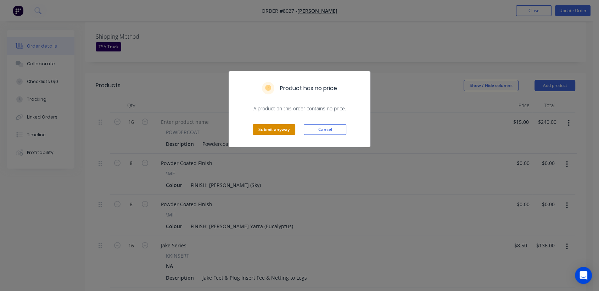
click at [274, 127] on button "Submit anyway" at bounding box center [274, 129] width 43 height 11
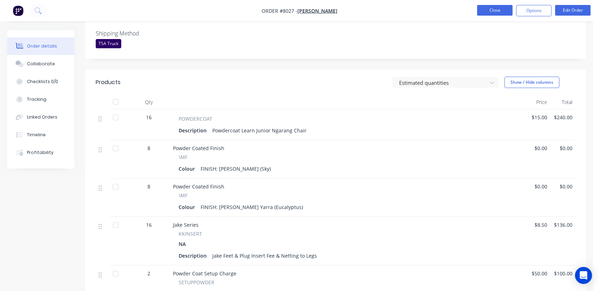
click at [494, 12] on button "Close" at bounding box center [494, 10] width 35 height 11
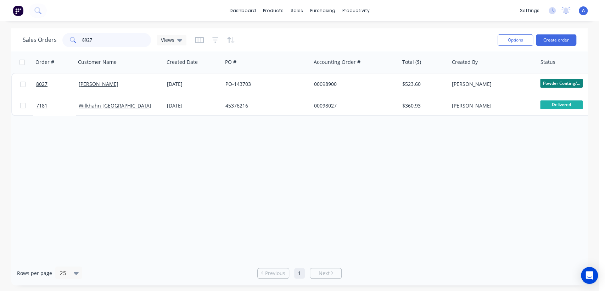
drag, startPoint x: 95, startPoint y: 42, endPoint x: 62, endPoint y: 40, distance: 33.4
click at [62, 40] on div "8027" at bounding box center [106, 40] width 89 height 14
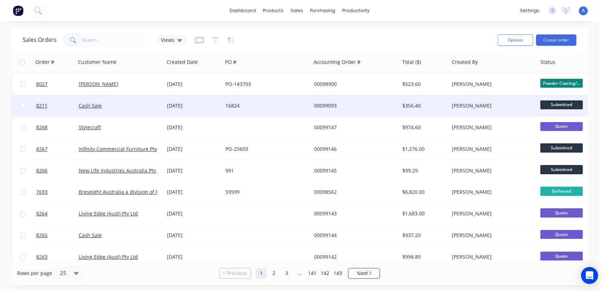
click at [253, 102] on div "16824" at bounding box center [265, 105] width 79 height 7
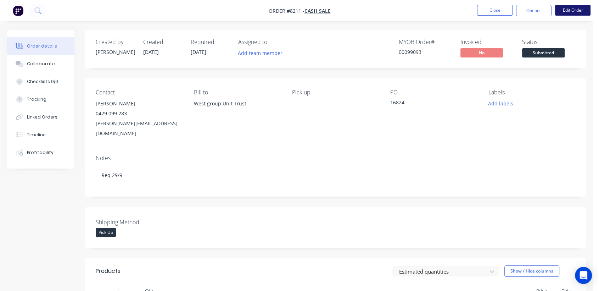
click at [563, 13] on button "Edit Order" at bounding box center [572, 10] width 35 height 11
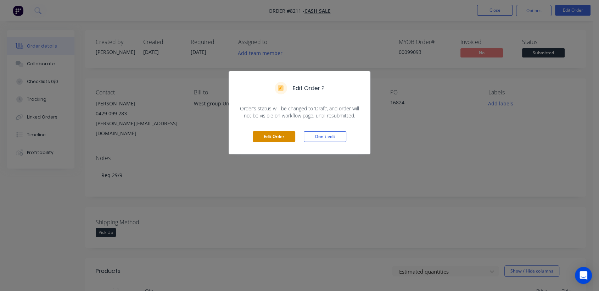
click at [262, 138] on button "Edit Order" at bounding box center [274, 136] width 43 height 11
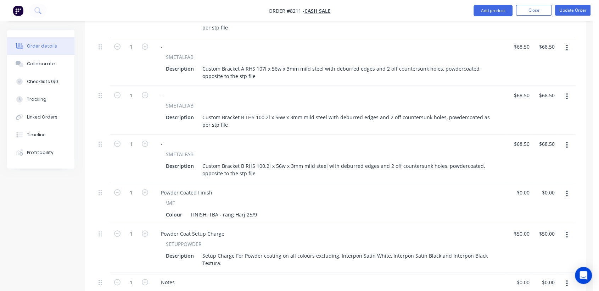
scroll to position [355, 0]
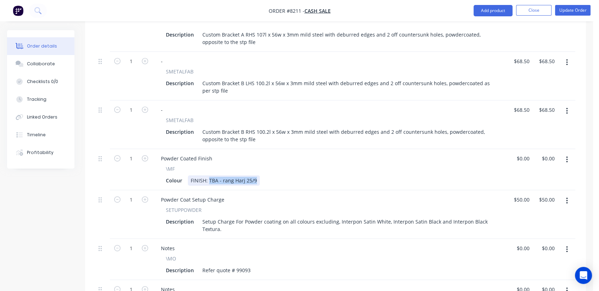
drag, startPoint x: 255, startPoint y: 157, endPoint x: 208, endPoint y: 155, distance: 47.2
click at [208, 175] on div "FINISH: TBA - rang Harj 25/9" at bounding box center [224, 180] width 72 height 10
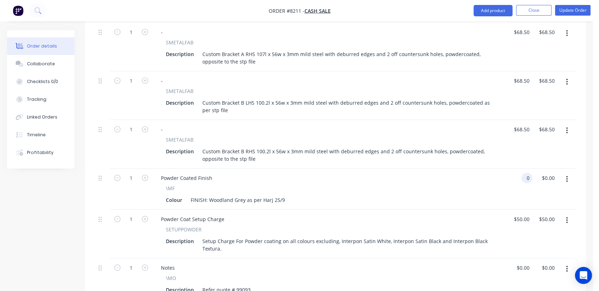
scroll to position [276, 0]
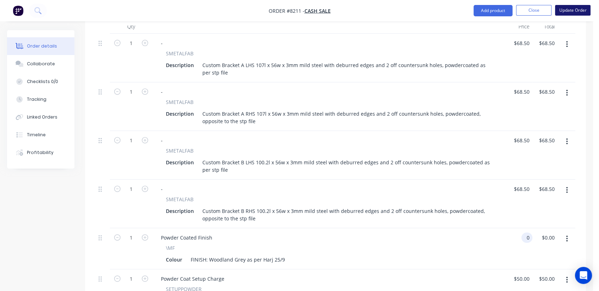
type input "$0.00"
click at [570, 10] on button "Update Order" at bounding box center [572, 10] width 35 height 11
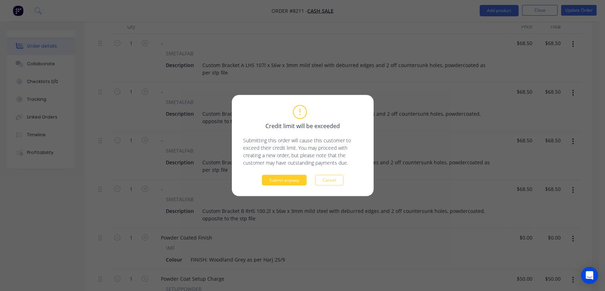
click at [296, 177] on button "Submit anyway" at bounding box center [284, 180] width 45 height 11
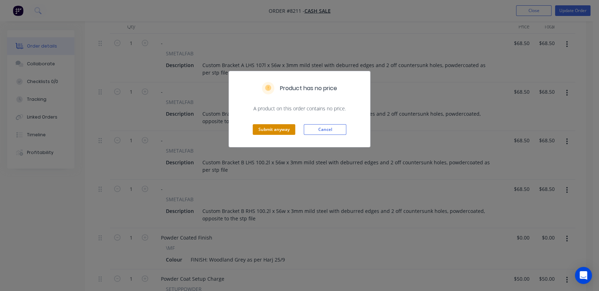
click at [280, 131] on button "Submit anyway" at bounding box center [274, 129] width 43 height 11
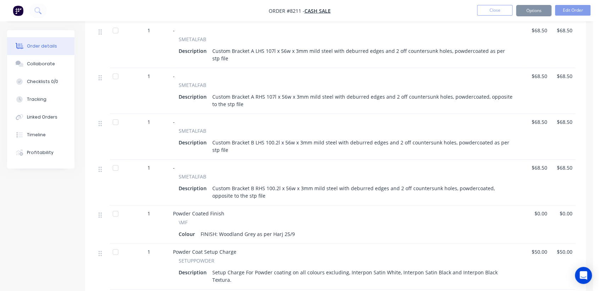
scroll to position [275, 0]
click at [494, 9] on button "Close" at bounding box center [494, 10] width 35 height 11
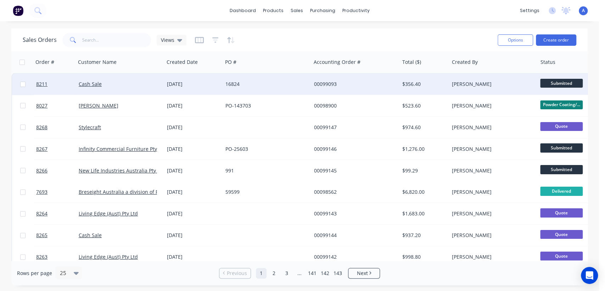
click at [235, 85] on div "16824" at bounding box center [265, 83] width 79 height 7
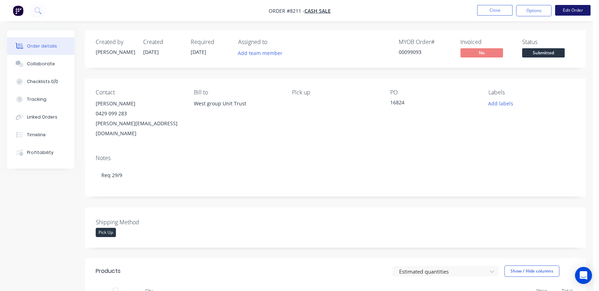
click at [570, 9] on button "Edit Order" at bounding box center [572, 10] width 35 height 11
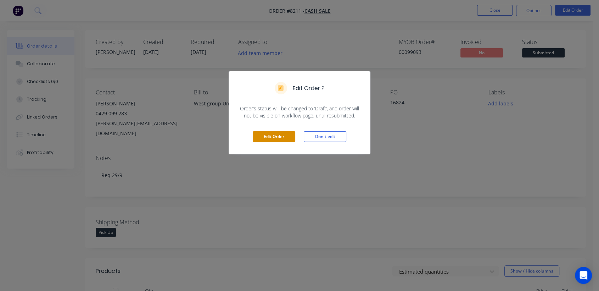
click at [276, 137] on button "Edit Order" at bounding box center [274, 136] width 43 height 11
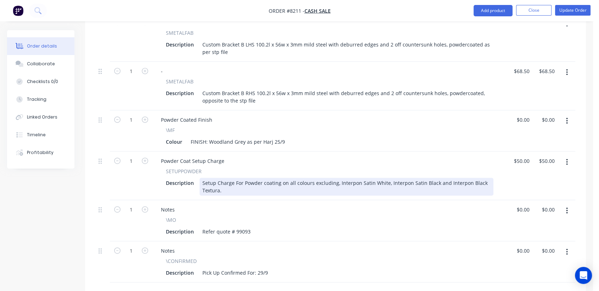
scroll to position [394, 0]
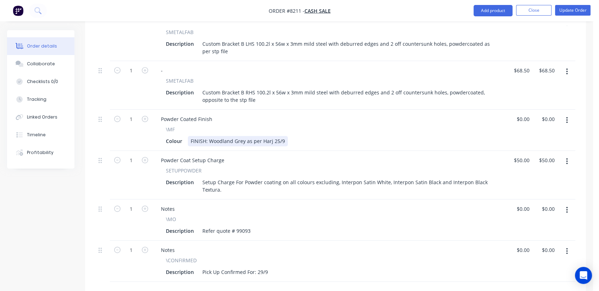
click at [243, 136] on div "FINISH: Woodland Grey as per Harj 25/9" at bounding box center [238, 141] width 100 height 10
type input "$0.00"
click at [564, 10] on button "Update Order" at bounding box center [572, 10] width 35 height 11
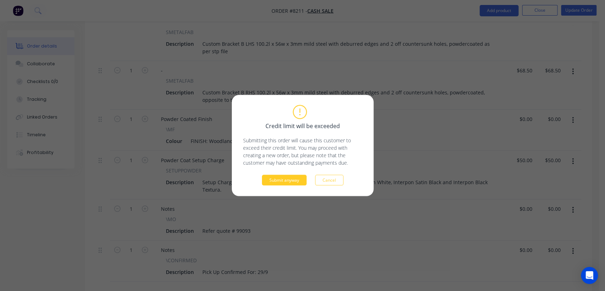
click at [289, 179] on button "Submit anyway" at bounding box center [284, 180] width 45 height 11
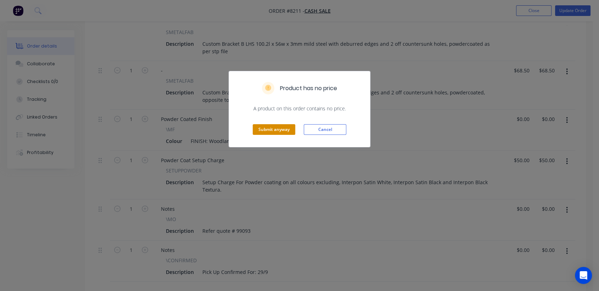
click at [269, 131] on button "Submit anyway" at bounding box center [274, 129] width 43 height 11
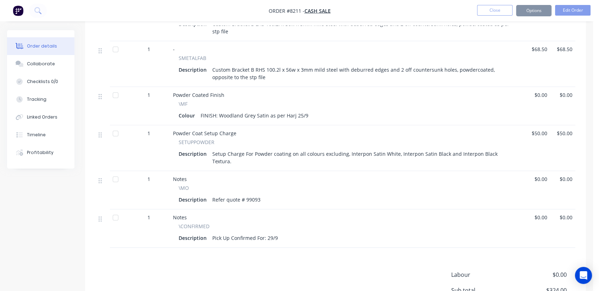
scroll to position [393, 0]
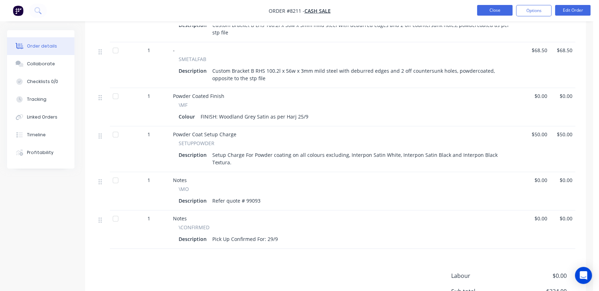
click at [496, 9] on button "Close" at bounding box center [494, 10] width 35 height 11
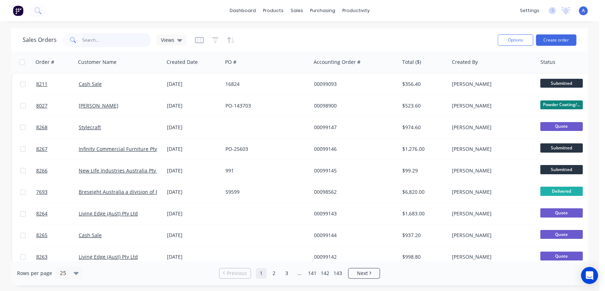
click at [106, 35] on input "text" at bounding box center [116, 40] width 69 height 14
type input "98796"
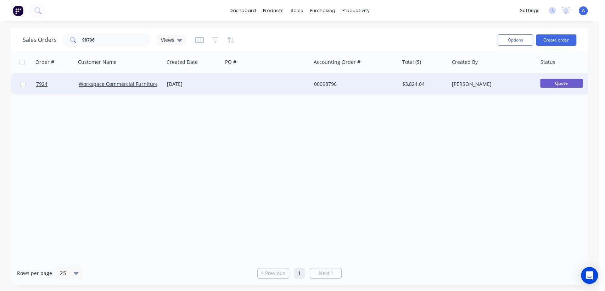
click at [247, 82] on div at bounding box center [267, 83] width 88 height 21
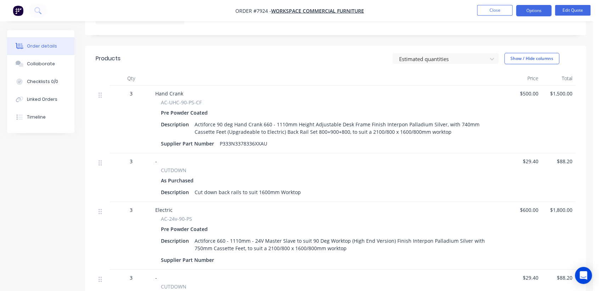
scroll to position [157, 0]
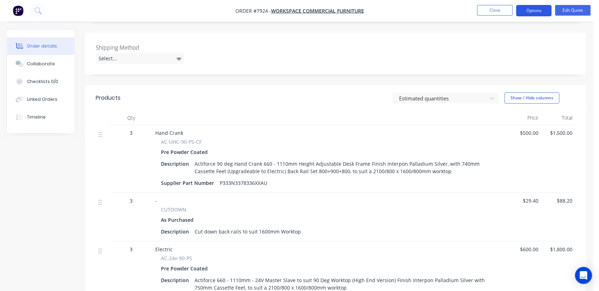
click at [534, 9] on button "Options" at bounding box center [533, 10] width 35 height 11
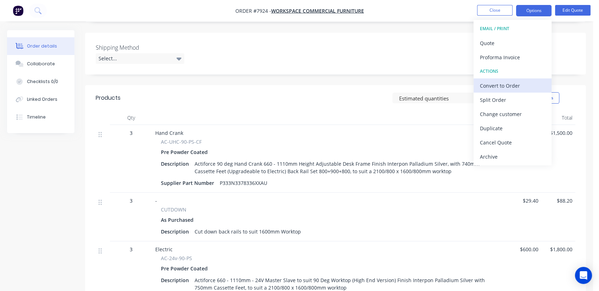
click at [507, 84] on div "Convert to Order" at bounding box center [512, 85] width 65 height 10
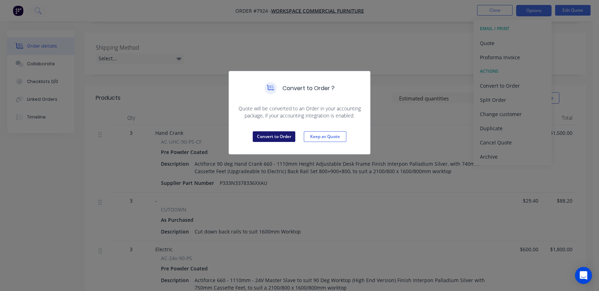
click at [273, 131] on button "Convert to Order" at bounding box center [274, 136] width 43 height 11
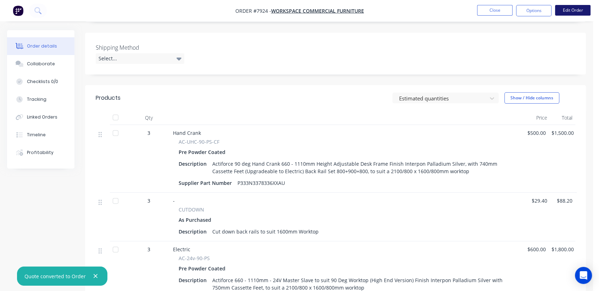
click at [580, 8] on button "Edit Order" at bounding box center [572, 10] width 35 height 11
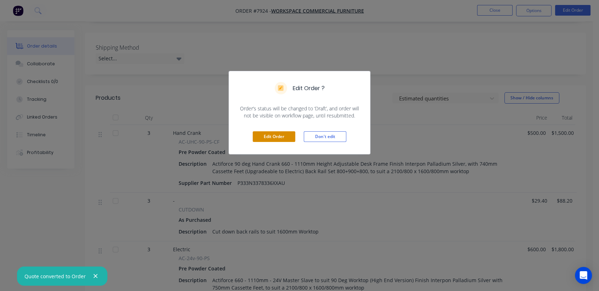
click at [284, 134] on button "Edit Order" at bounding box center [274, 136] width 43 height 11
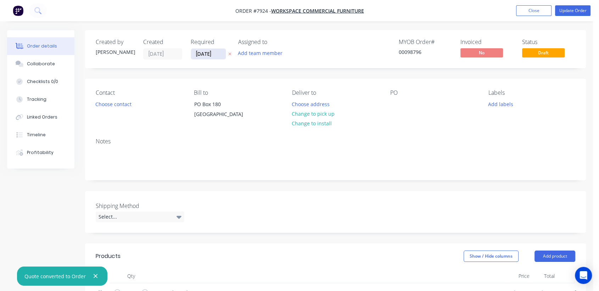
click at [219, 56] on input "[DATE]" at bounding box center [208, 54] width 35 height 11
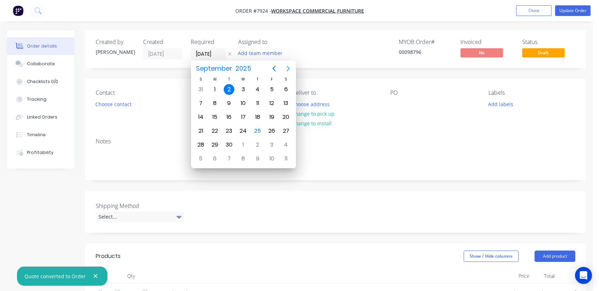
click at [288, 69] on icon "Next page" at bounding box center [288, 68] width 9 height 9
click at [287, 69] on icon "Next page" at bounding box center [288, 68] width 9 height 9
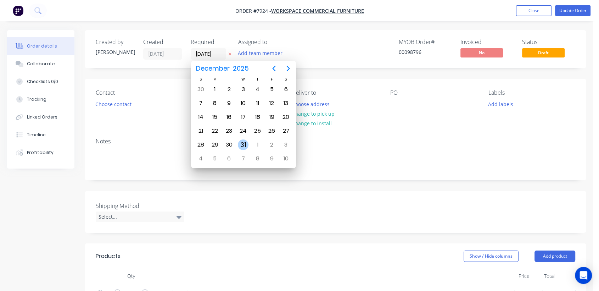
click at [242, 142] on div "31" at bounding box center [243, 144] width 11 height 11
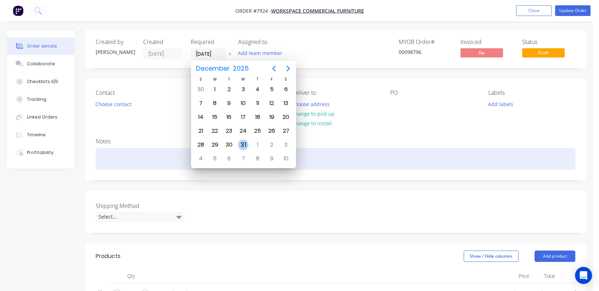
type input "[DATE]"
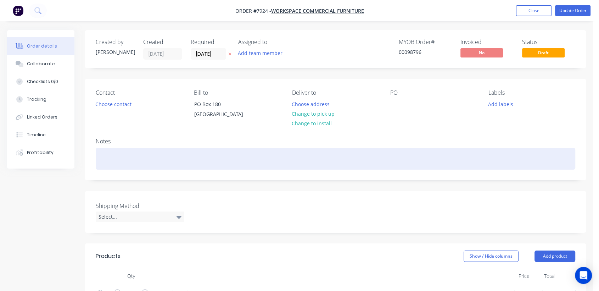
click at [136, 158] on div at bounding box center [336, 159] width 480 height 22
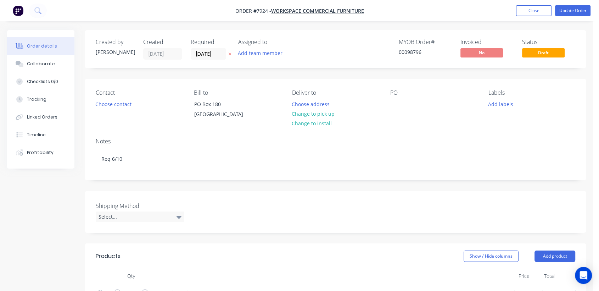
drag, startPoint x: 318, startPoint y: 111, endPoint x: 343, endPoint y: 110, distance: 24.9
click at [318, 111] on button "Change to pick up" at bounding box center [313, 114] width 50 height 10
click at [399, 103] on div at bounding box center [395, 104] width 11 height 10
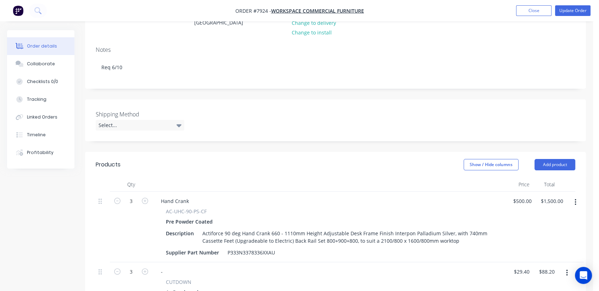
scroll to position [118, 0]
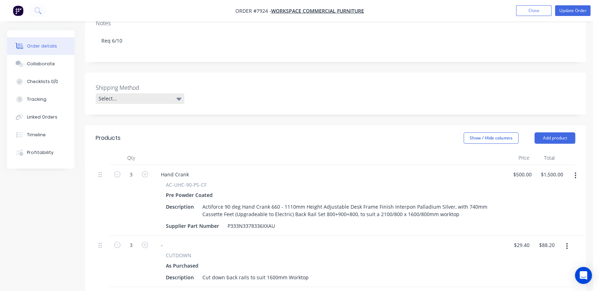
click at [129, 104] on div "Select..." at bounding box center [140, 98] width 89 height 11
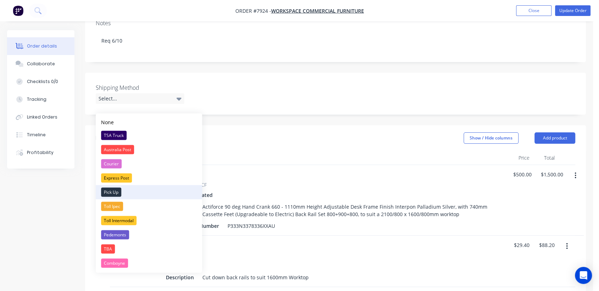
click at [115, 193] on div "Pick Up" at bounding box center [111, 191] width 20 height 9
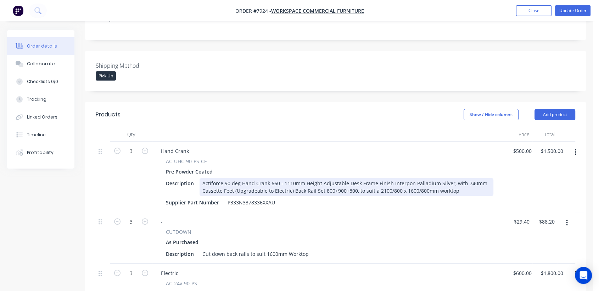
scroll to position [157, 0]
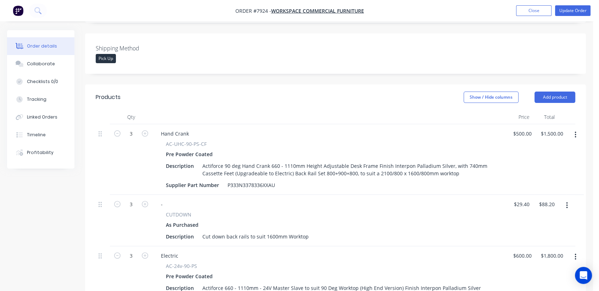
click at [576, 139] on icon "button" at bounding box center [576, 135] width 2 height 8
click at [530, 201] on div "Delete" at bounding box center [550, 196] width 55 height 10
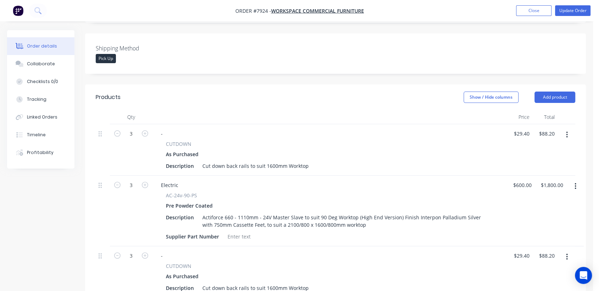
click at [564, 141] on button "button" at bounding box center [567, 134] width 17 height 13
click at [518, 201] on div "Delete" at bounding box center [541, 196] width 55 height 10
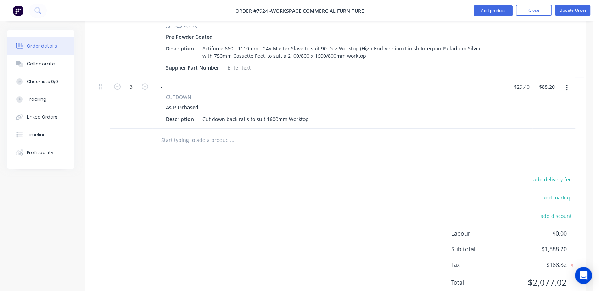
scroll to position [276, 0]
click at [195, 146] on input "text" at bounding box center [232, 139] width 142 height 14
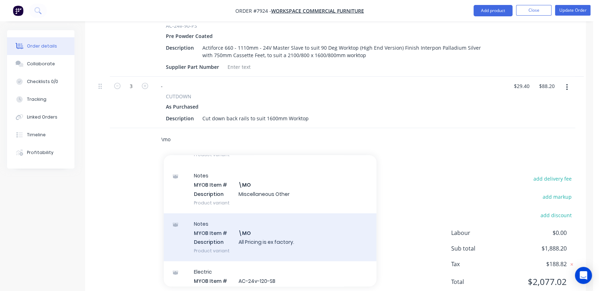
scroll to position [118, 0]
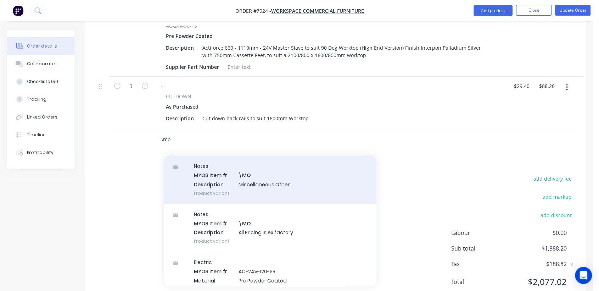
type input "\mo"
click at [261, 187] on div "Notes MYOB Item # \MO Description Miscellaneous Other Product variant" at bounding box center [270, 179] width 213 height 48
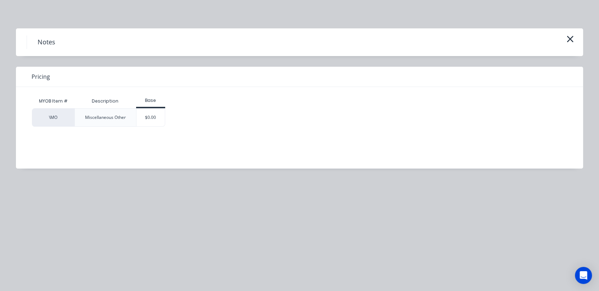
click at [158, 117] on div "$0.00" at bounding box center [151, 117] width 29 height 18
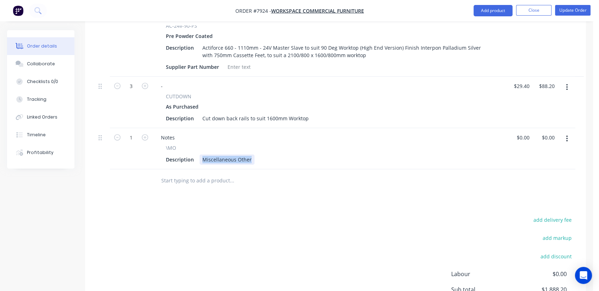
drag, startPoint x: 200, startPoint y: 166, endPoint x: 269, endPoint y: 174, distance: 69.0
click at [269, 169] on div "Notes \MO Description Miscellaneous Other" at bounding box center [329, 148] width 355 height 41
type input "0"
click at [34, 60] on button "Collaborate" at bounding box center [40, 64] width 67 height 18
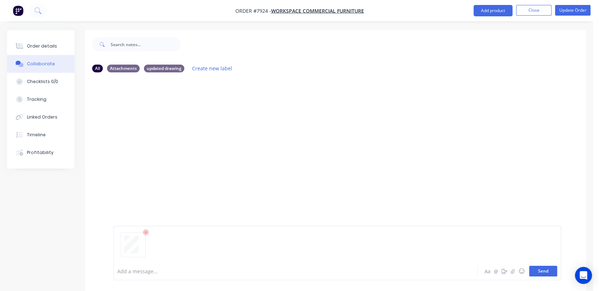
click at [549, 270] on button "Send" at bounding box center [543, 271] width 28 height 11
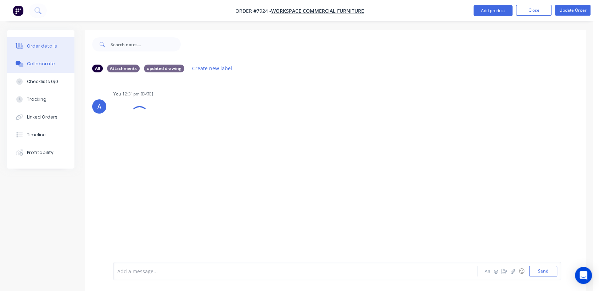
click at [33, 43] on div "Order details" at bounding box center [42, 46] width 30 height 6
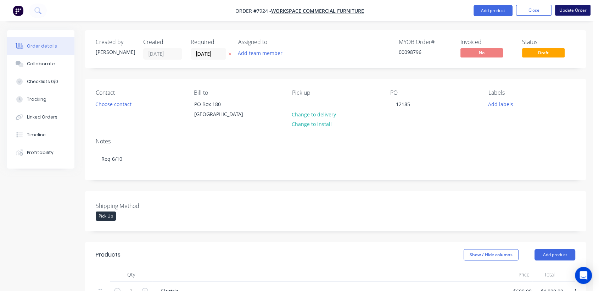
click at [573, 11] on button "Update Order" at bounding box center [572, 10] width 35 height 11
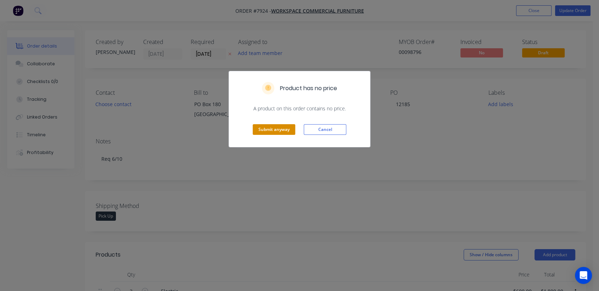
click at [273, 127] on button "Submit anyway" at bounding box center [274, 129] width 43 height 11
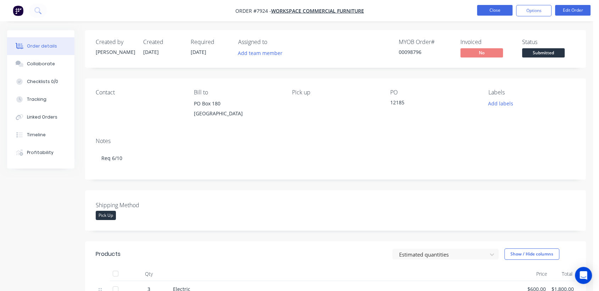
click at [486, 9] on button "Close" at bounding box center [494, 10] width 35 height 11
